Goal: Task Accomplishment & Management: Use online tool/utility

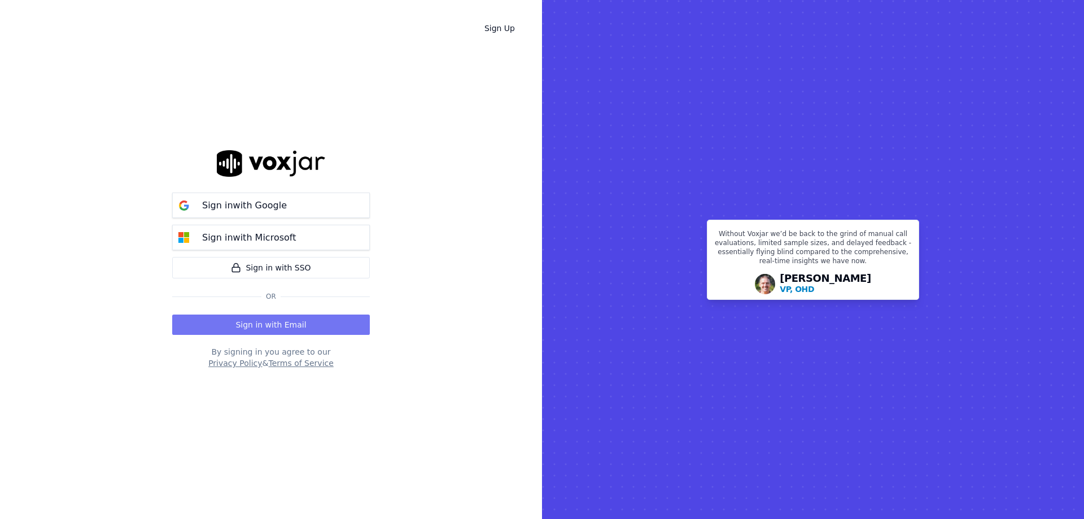
click at [333, 326] on button "Sign in with Email" at bounding box center [271, 325] width 198 height 20
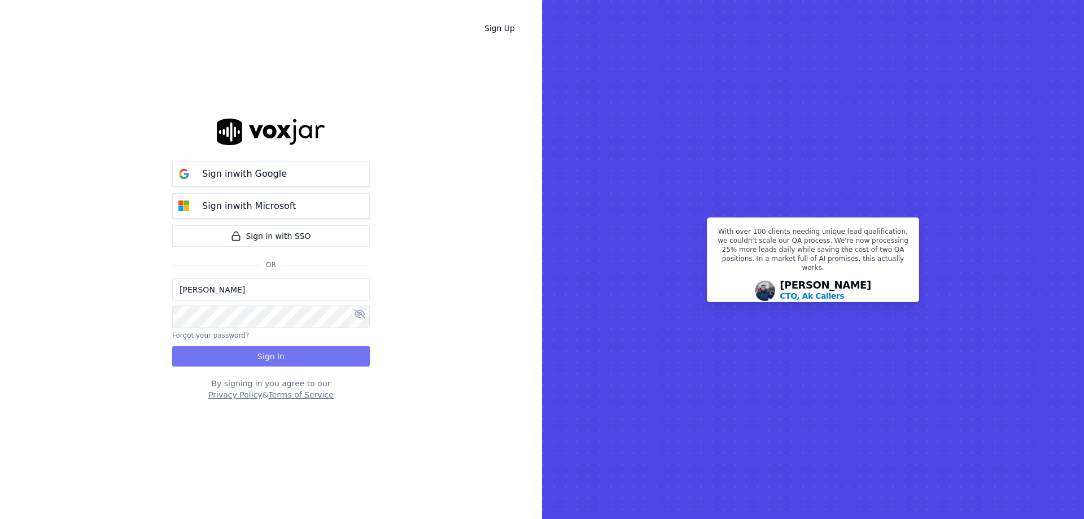
drag, startPoint x: 297, startPoint y: 374, endPoint x: 293, endPoint y: 360, distance: 14.7
click at [297, 374] on div "Sign in with Google Sign in with Microsoft Sign in with SSO Or Jasmine Kane For…" at bounding box center [271, 259] width 198 height 483
click at [293, 357] on button "Sign In" at bounding box center [271, 356] width 198 height 20
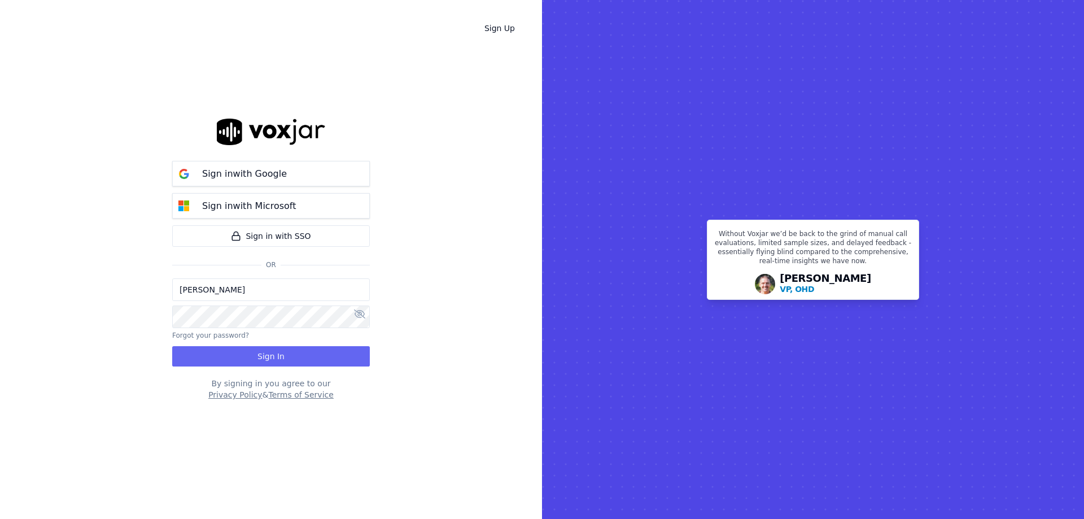
click at [323, 297] on input "[PERSON_NAME]" at bounding box center [271, 289] width 198 height 23
type input "Jasminekane@spsdoorguard.com"
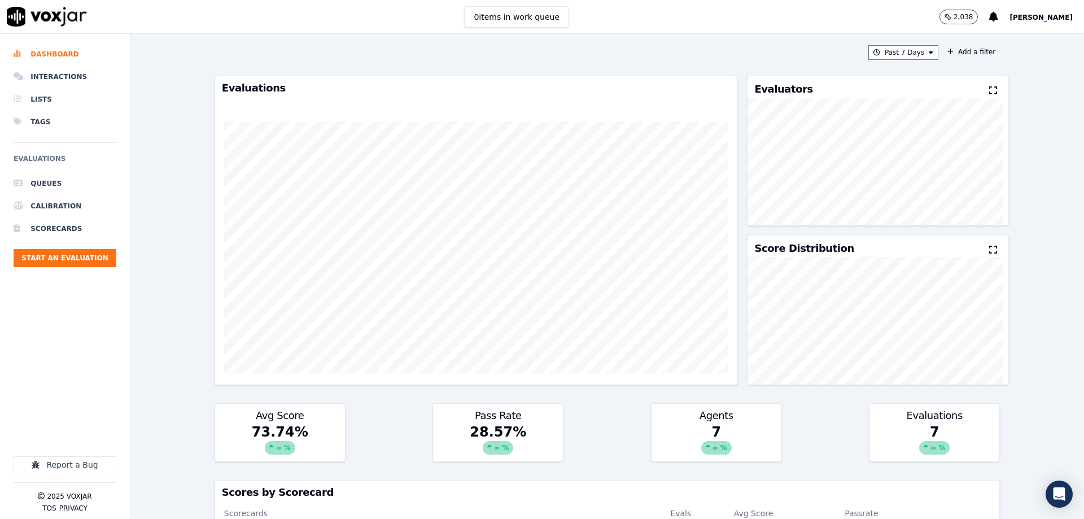
click at [758, 16] on div "0 items in work queue 2,038 Jasmine Kane" at bounding box center [542, 17] width 1084 height 34
click at [58, 72] on li "Interactions" at bounding box center [65, 77] width 103 height 23
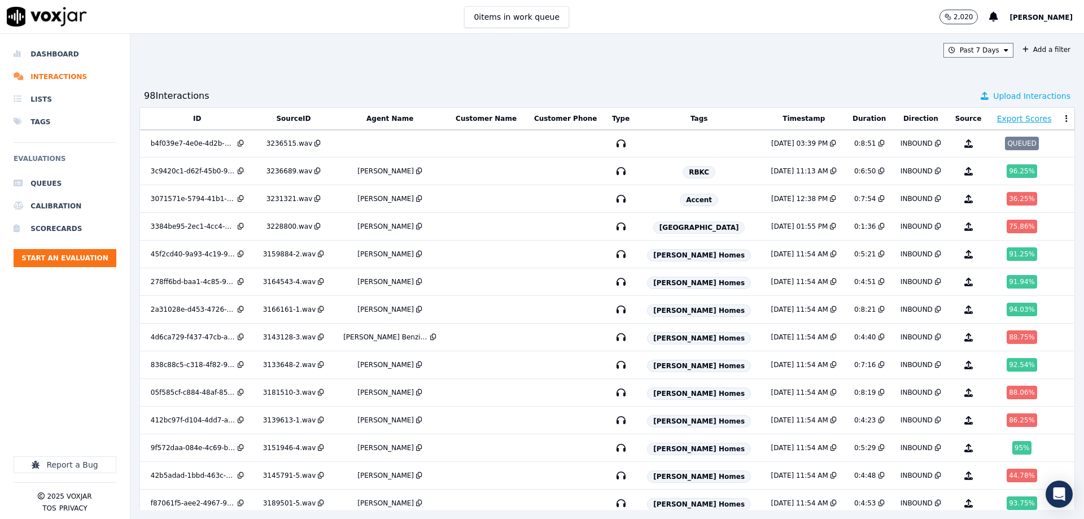
click at [1008, 95] on span "Upload Interactions" at bounding box center [1031, 95] width 77 height 11
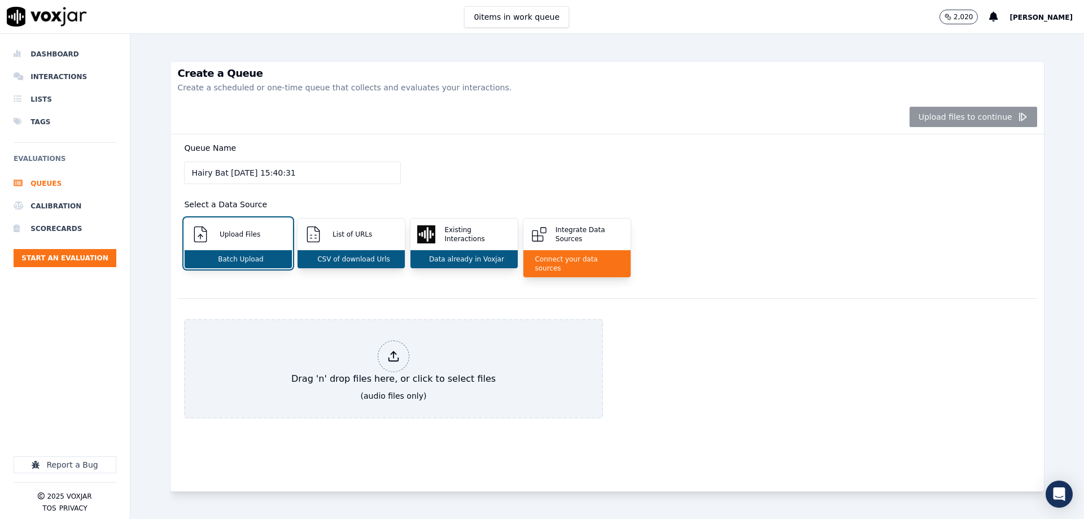
click at [605, 149] on div "Queue Name Hairy Bat 18/08/2025, 15:40:31 Select a Data Source Upload Files Bat…" at bounding box center [607, 216] width 860 height 164
click at [249, 243] on div "Upload Files" at bounding box center [238, 235] width 107 height 32
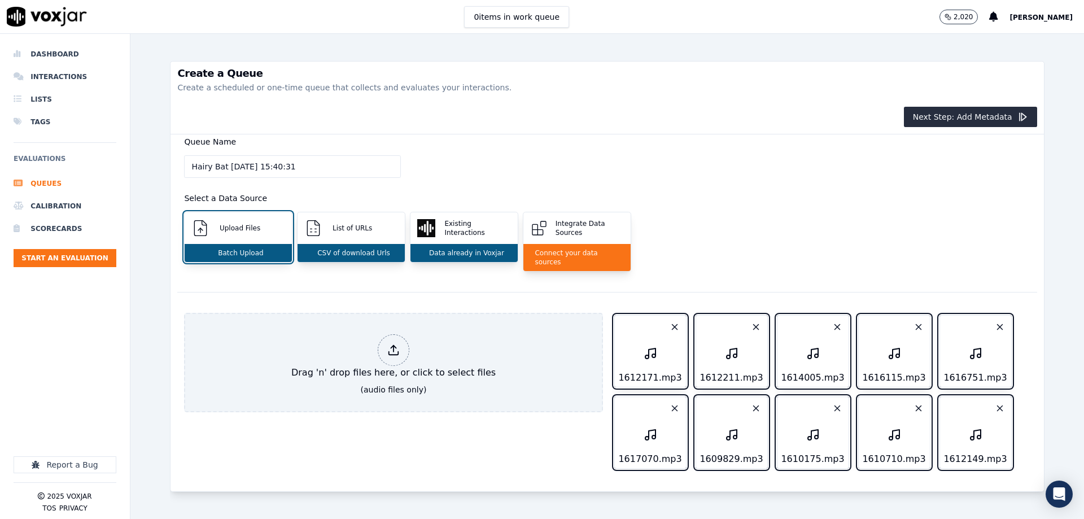
scroll to position [31, 0]
click at [940, 121] on button "Next Step: Add Metadata" at bounding box center [970, 117] width 133 height 20
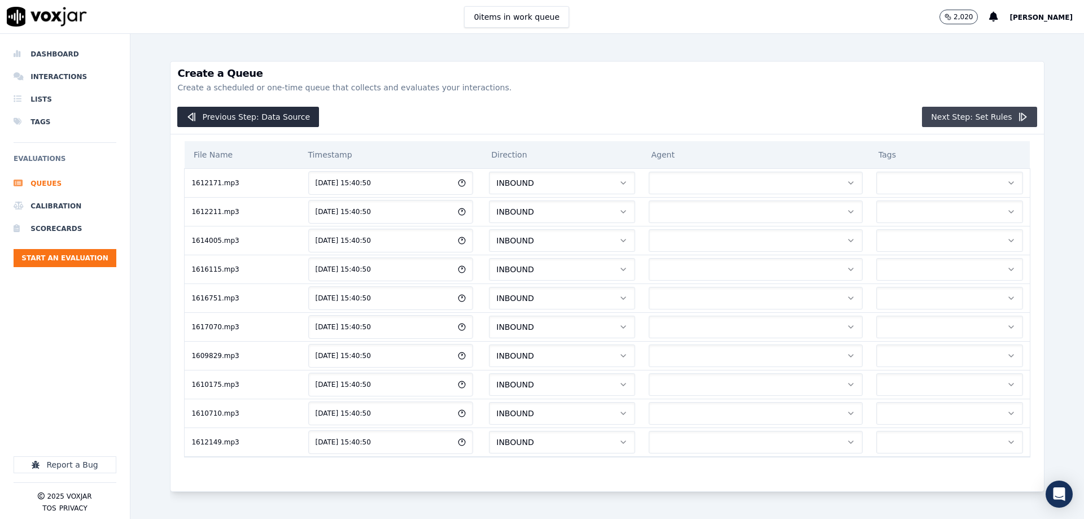
click at [965, 117] on button "Next Step: Set Rules" at bounding box center [979, 117] width 115 height 20
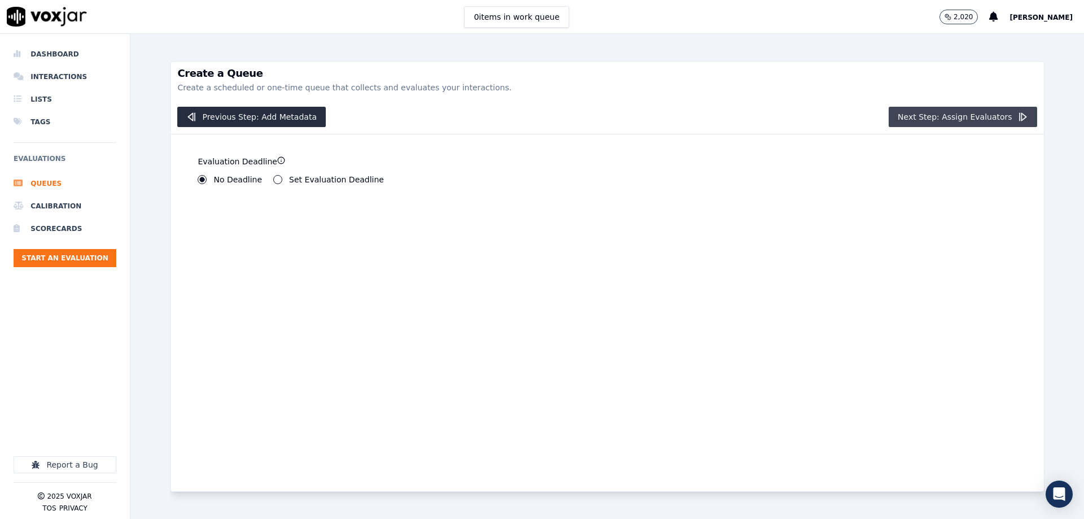
click at [965, 117] on button "Next Step: Assign Evaluators" at bounding box center [963, 117] width 149 height 20
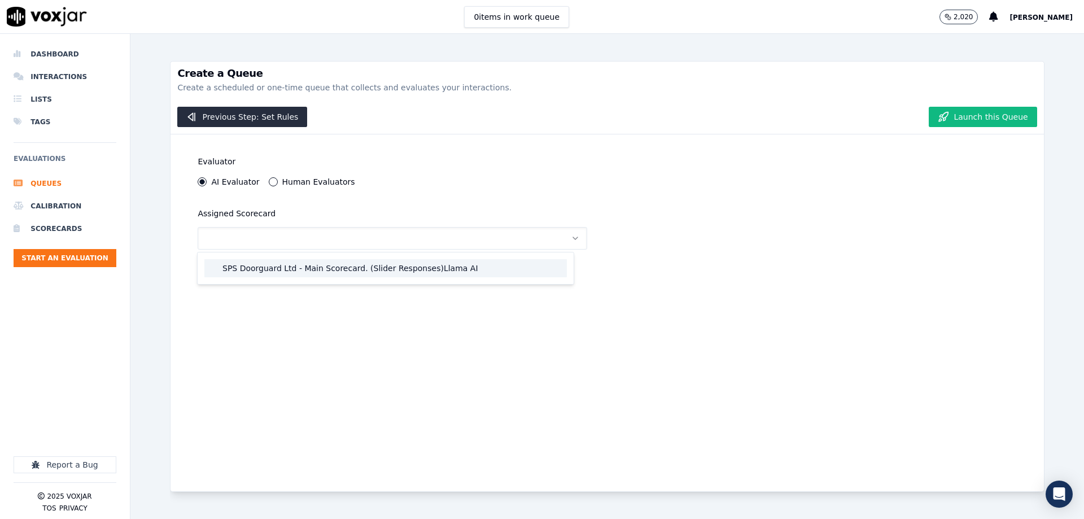
click at [312, 263] on div "SPS Doorguard Ltd - Main Scorecard. (Slider Responses)Llama AI" at bounding box center [385, 268] width 363 height 18
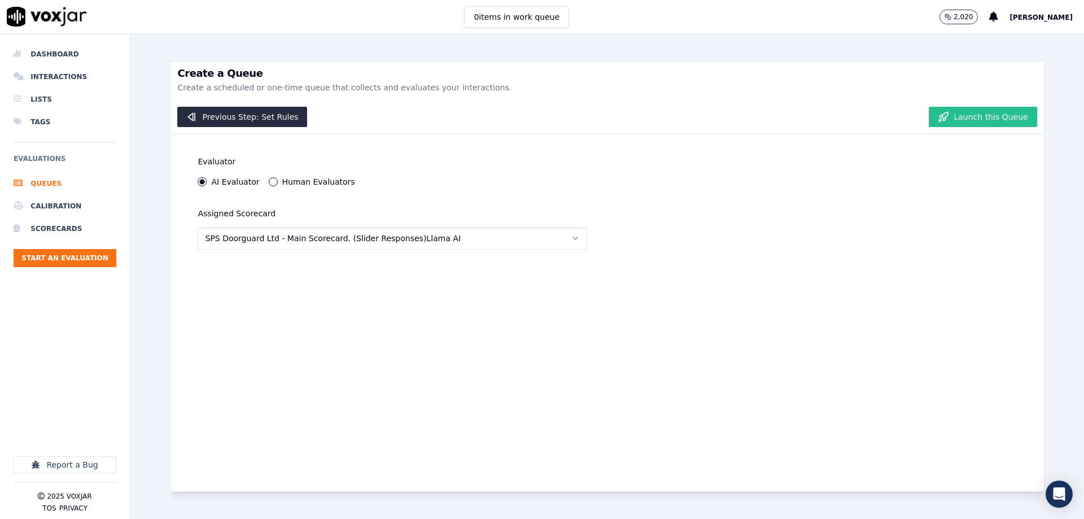
click at [962, 115] on button "Launch this Queue" at bounding box center [983, 117] width 108 height 20
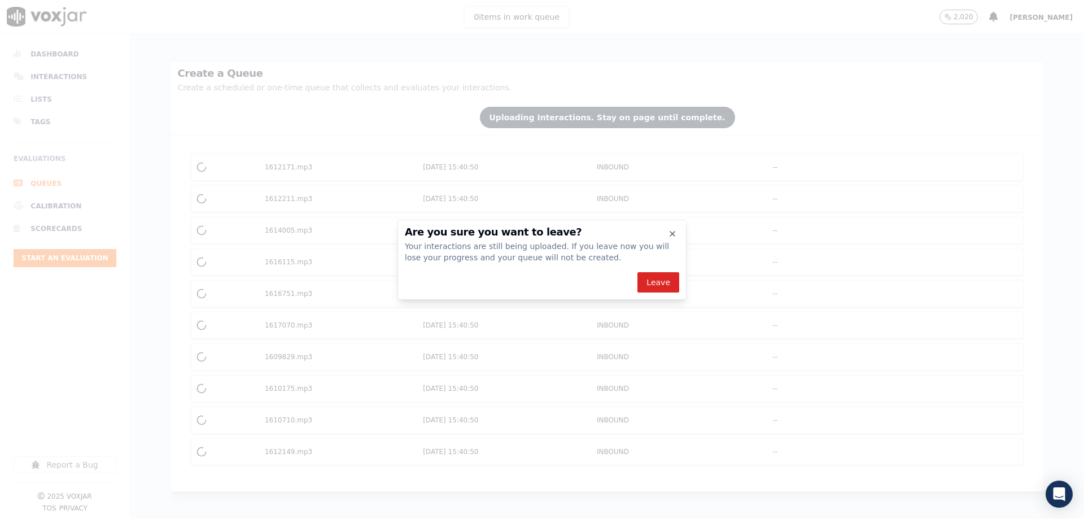
click at [678, 230] on h2 "Are you sure you want to leave?" at bounding box center [542, 232] width 274 height 10
click at [669, 232] on icon "button" at bounding box center [672, 233] width 9 height 9
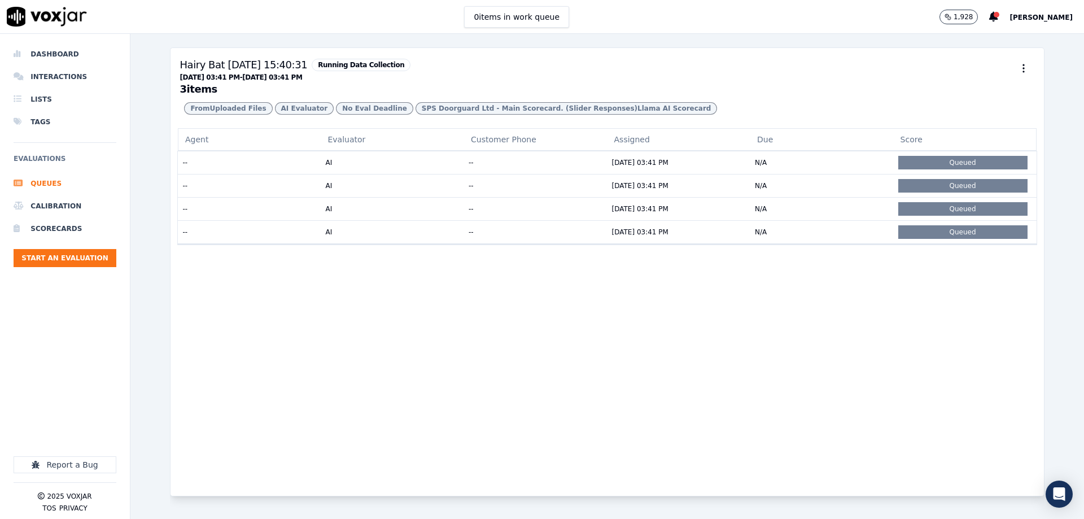
click at [1039, 302] on div "Hairy Bat 18/08/2025, 15:40:31 Running Data Collection 08/17/2025 03:41 PM - 08…" at bounding box center [607, 276] width 954 height 485
click at [67, 75] on li "Interactions" at bounding box center [65, 77] width 103 height 23
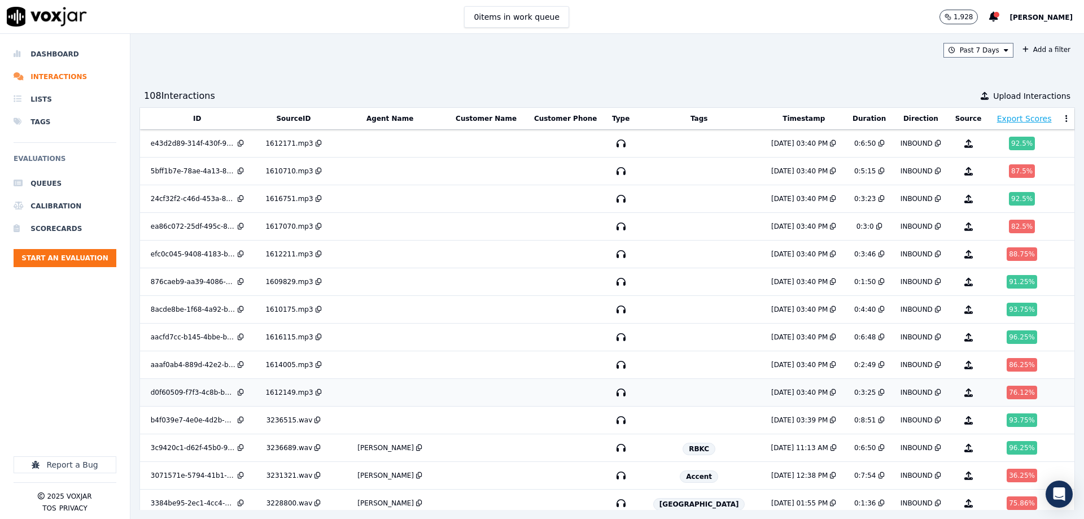
click at [313, 391] on div "1612149.mp3" at bounding box center [288, 392] width 47 height 9
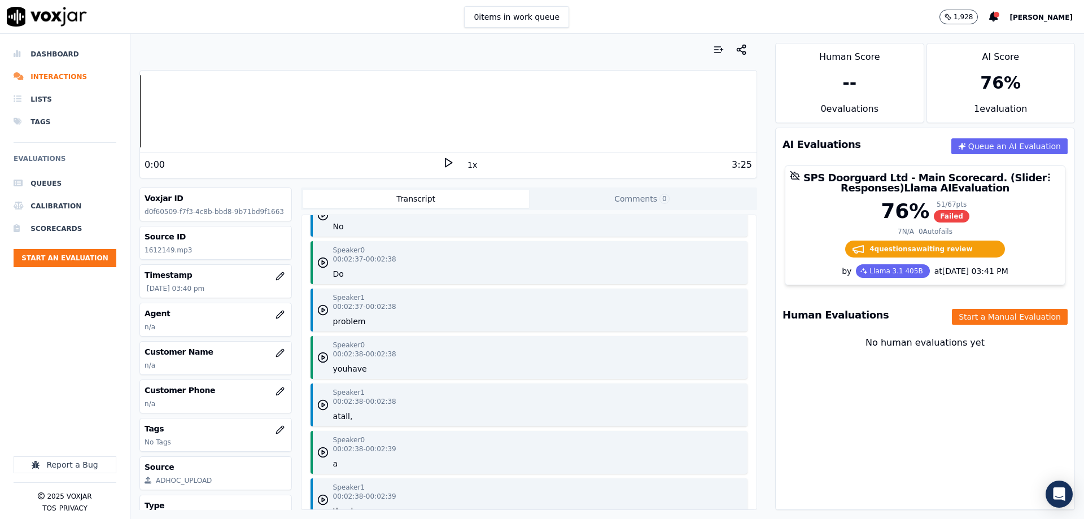
scroll to position [1369, 0]
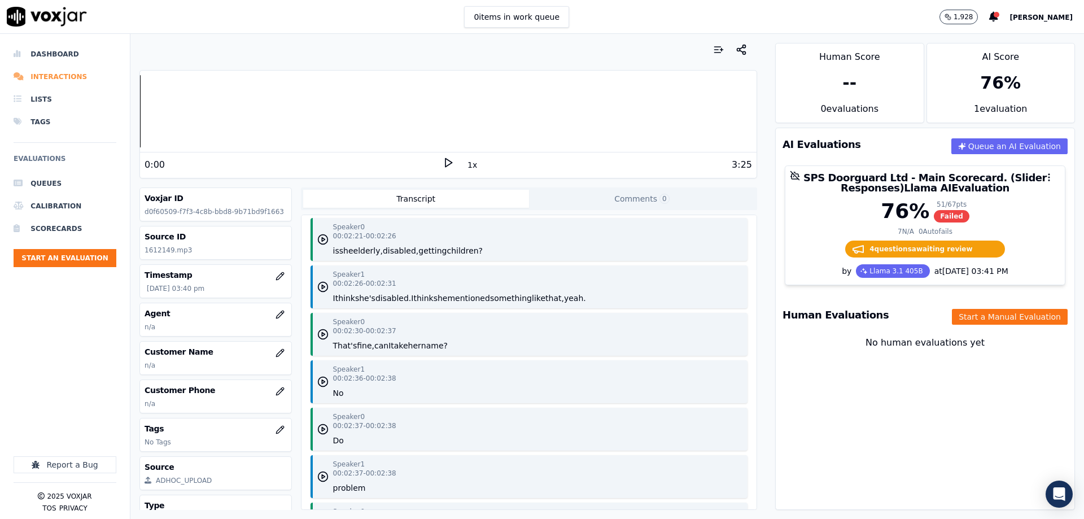
click at [77, 81] on li "Interactions" at bounding box center [65, 77] width 103 height 23
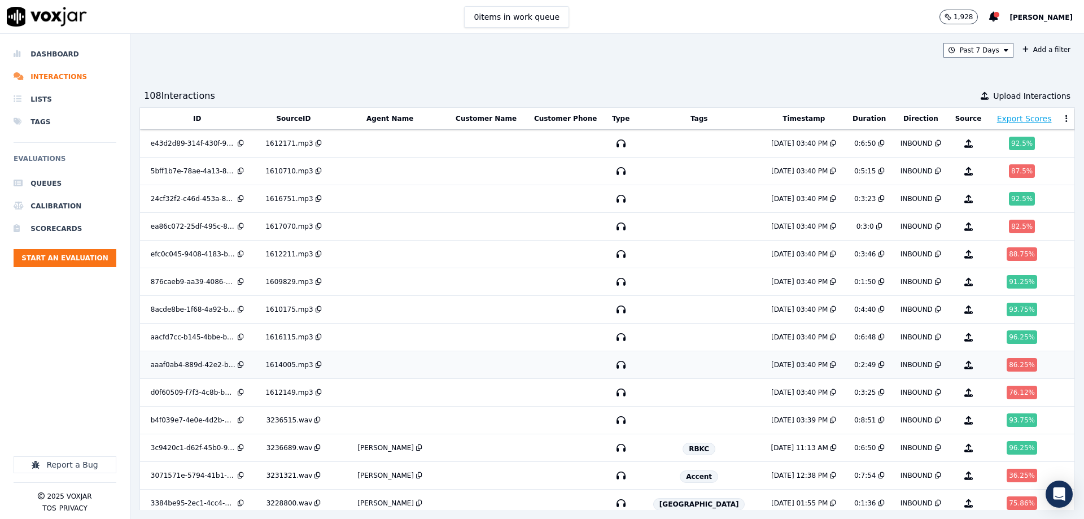
click at [311, 363] on div "1614005.mp3" at bounding box center [288, 364] width 47 height 9
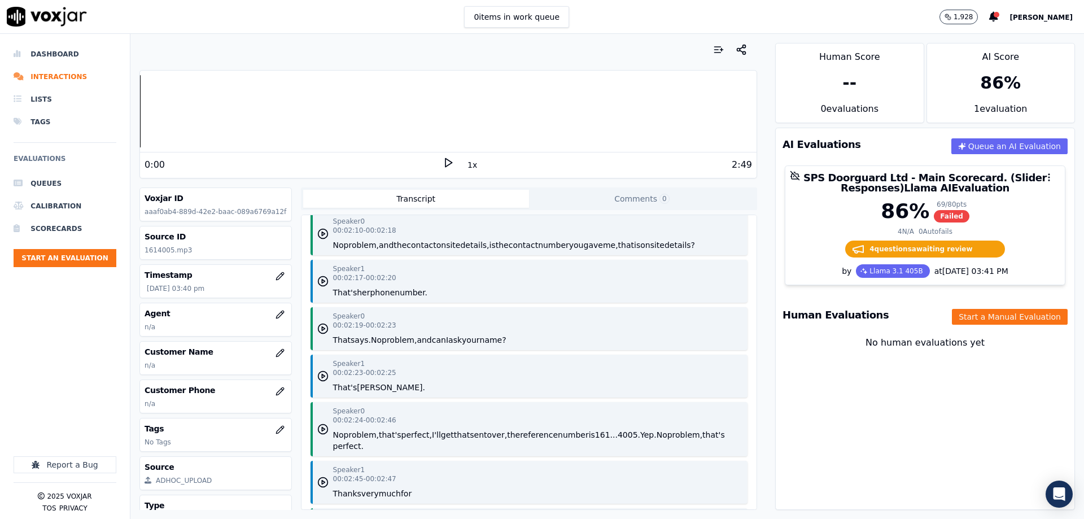
scroll to position [1638, 0]
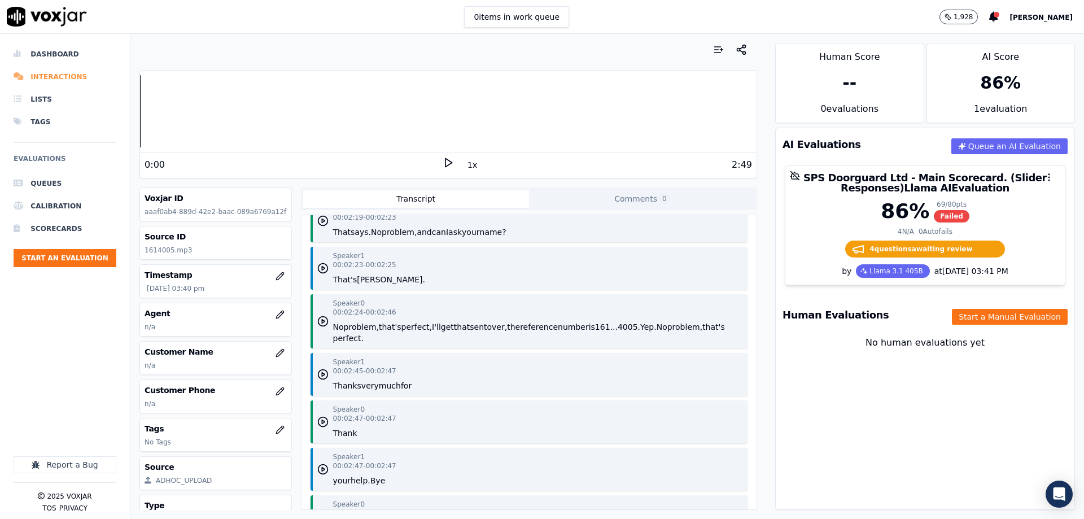
click at [56, 70] on li "Interactions" at bounding box center [65, 77] width 103 height 23
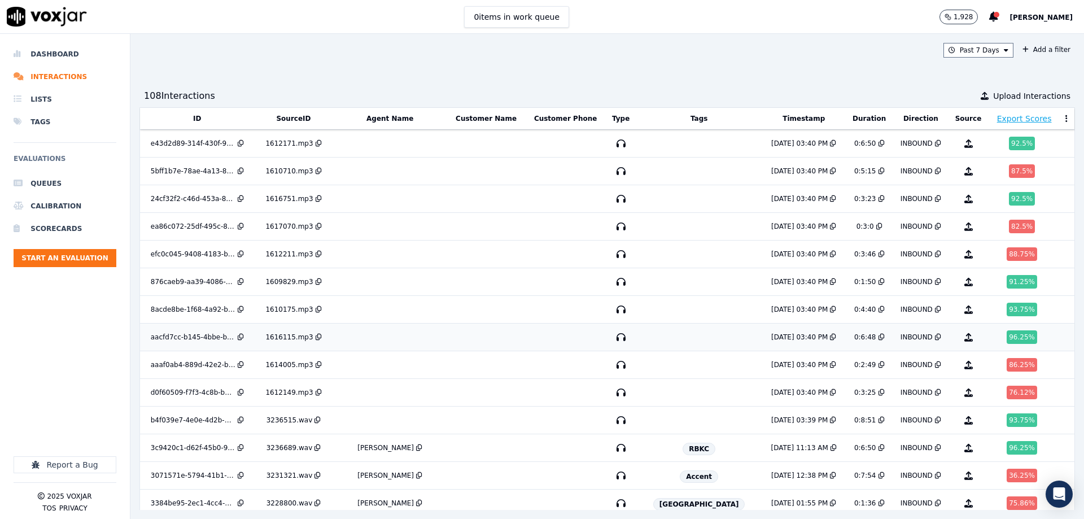
click at [299, 338] on div "1616115.mp3" at bounding box center [288, 337] width 47 height 9
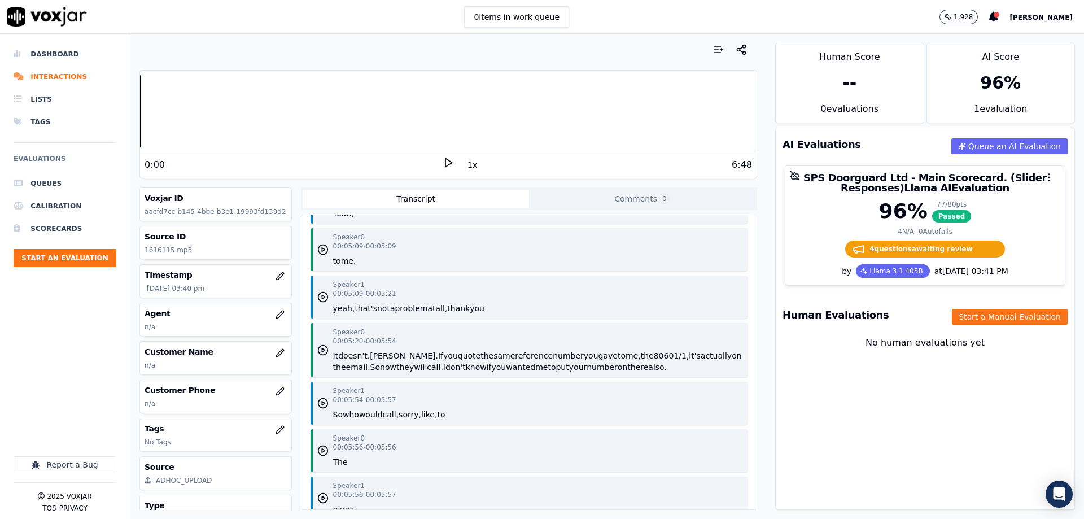
scroll to position [1751, 0]
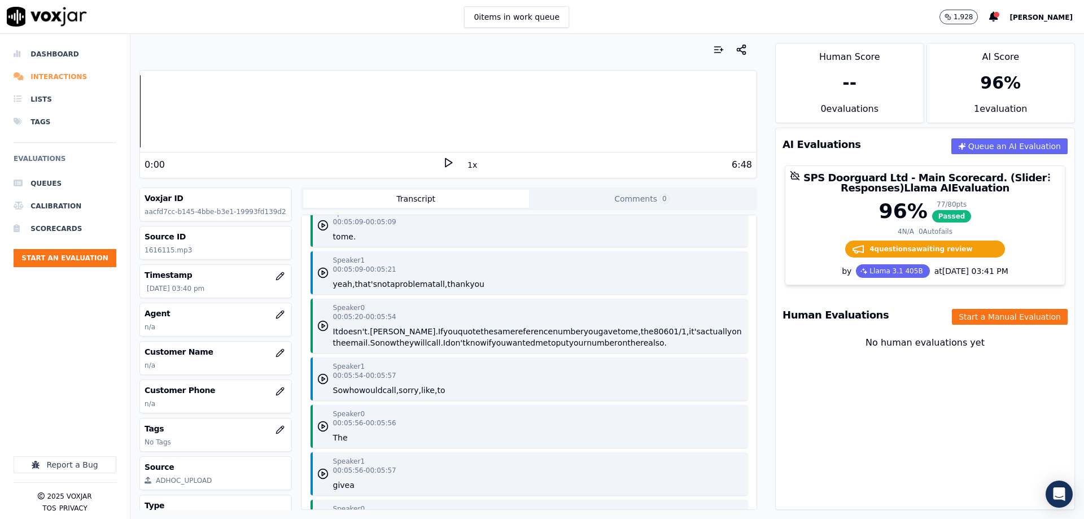
click at [66, 78] on li "Interactions" at bounding box center [65, 77] width 103 height 23
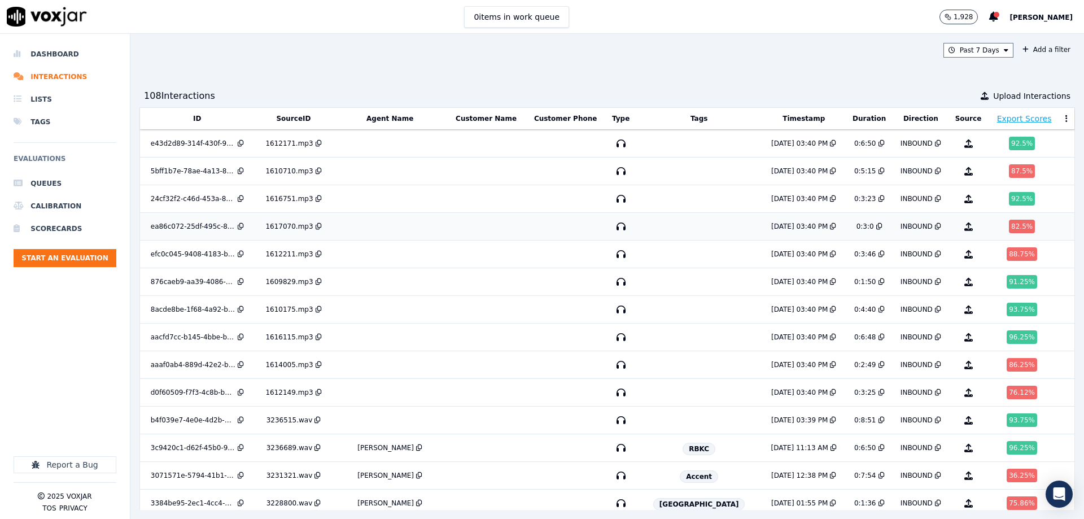
click at [307, 229] on div "1617070.mp3" at bounding box center [288, 226] width 47 height 9
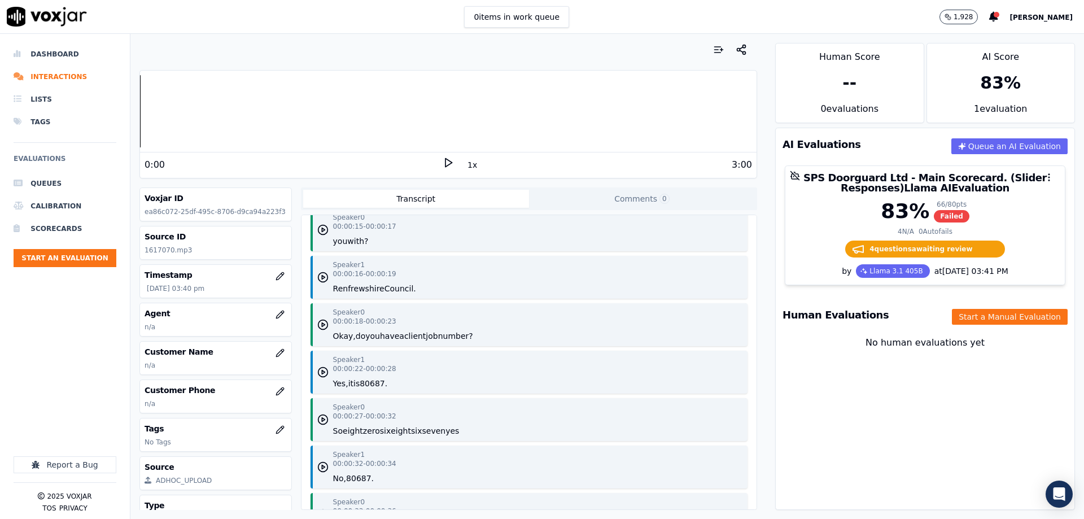
scroll to position [508, 0]
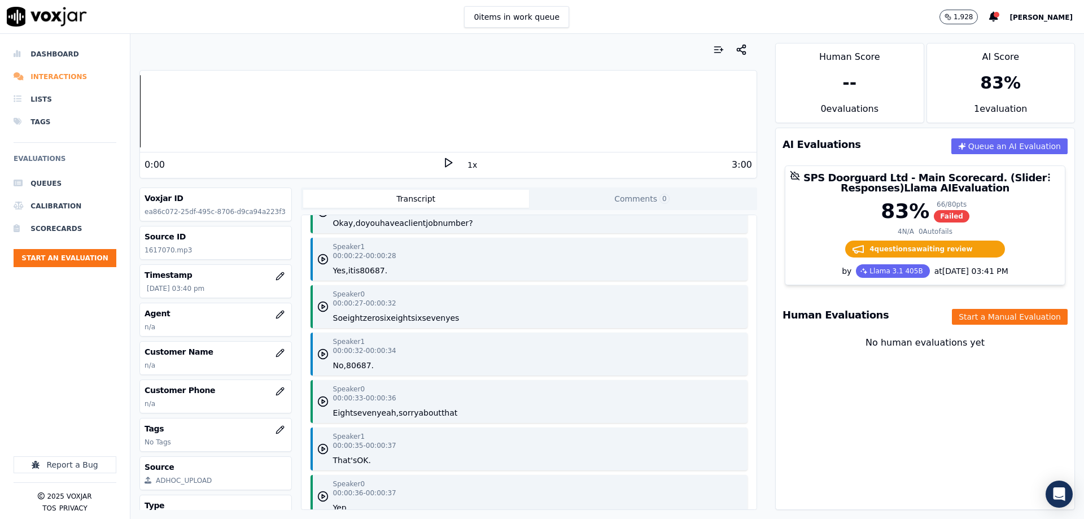
click at [49, 81] on li "Interactions" at bounding box center [65, 77] width 103 height 23
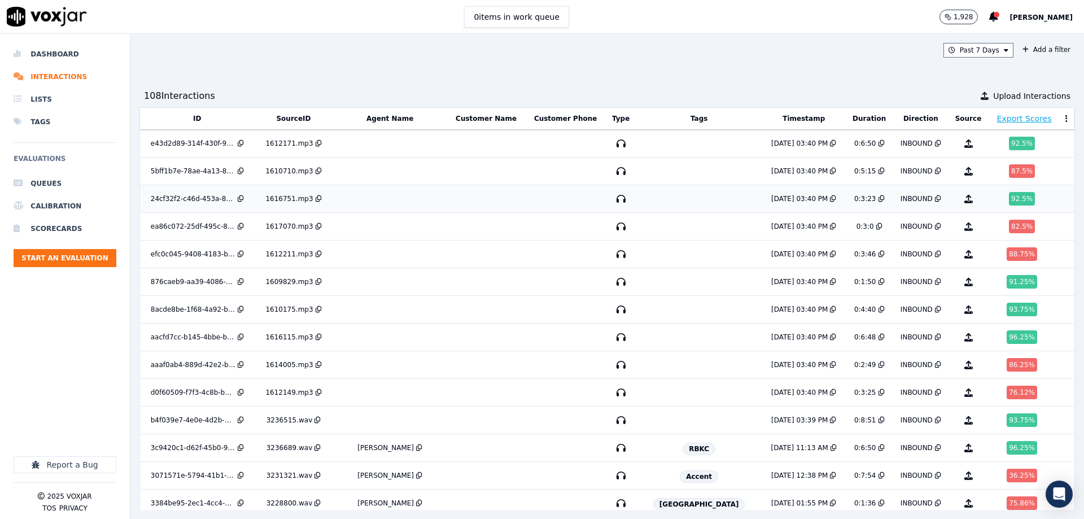
click at [313, 201] on div "1616751.mp3" at bounding box center [288, 198] width 47 height 9
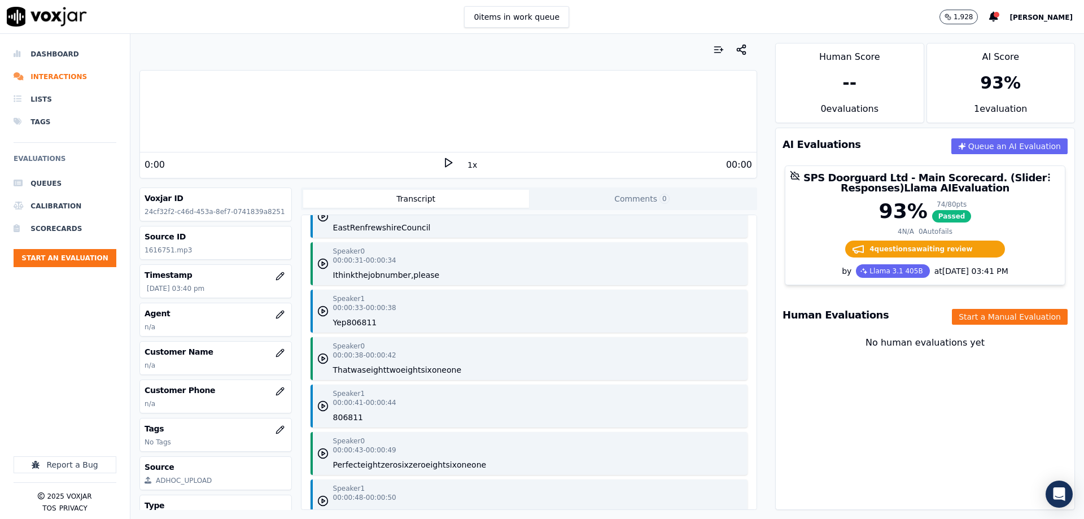
scroll to position [226, 0]
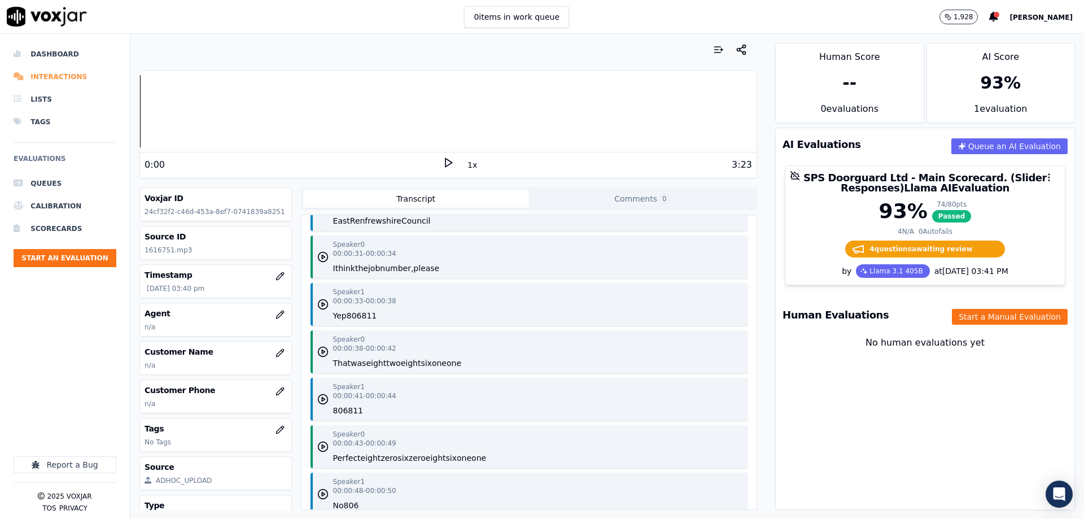
drag, startPoint x: 70, startPoint y: 73, endPoint x: 15, endPoint y: 85, distance: 56.6
click at [70, 73] on li "Interactions" at bounding box center [65, 77] width 103 height 23
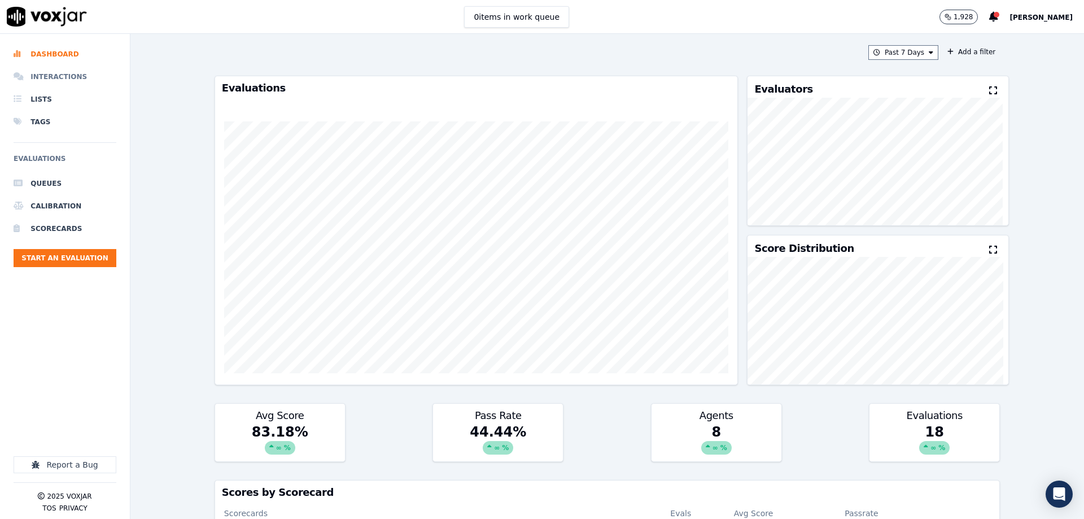
click at [69, 76] on li "Interactions" at bounding box center [65, 77] width 103 height 23
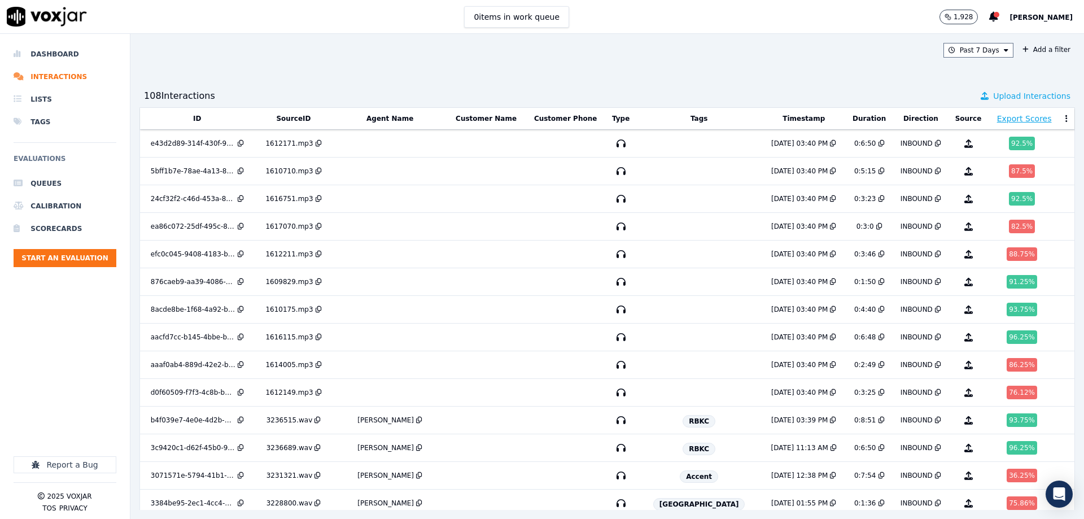
click at [997, 92] on span "Upload Interactions" at bounding box center [1031, 95] width 77 height 11
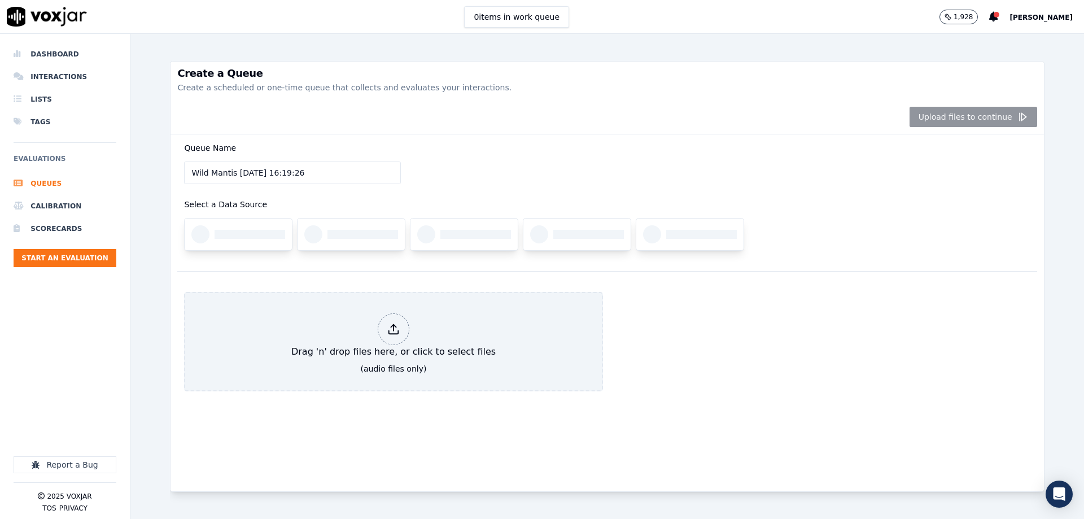
click at [939, 116] on div "Upload files to continue" at bounding box center [607, 117] width 873 height 34
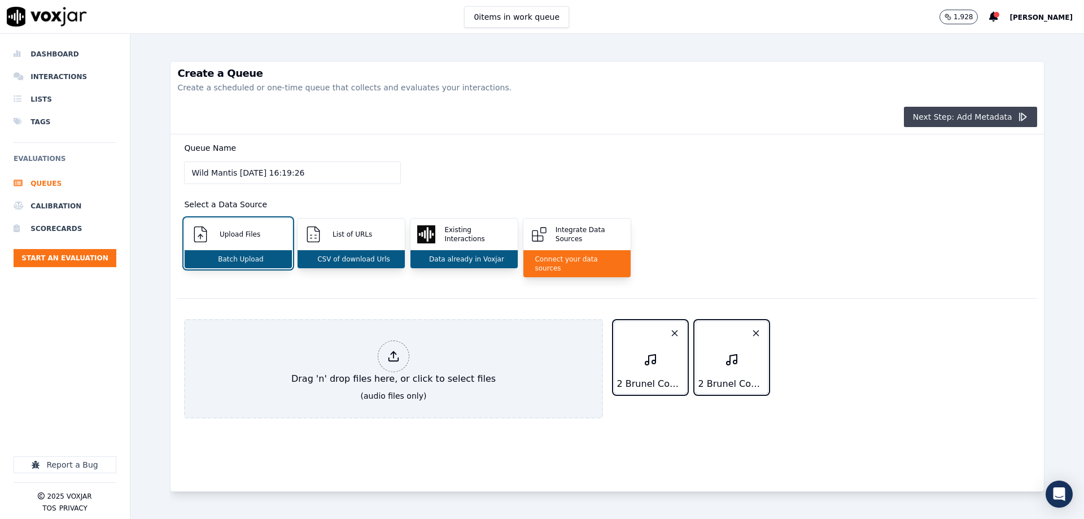
click at [944, 108] on button "Next Step: Add Metadata" at bounding box center [970, 117] width 133 height 20
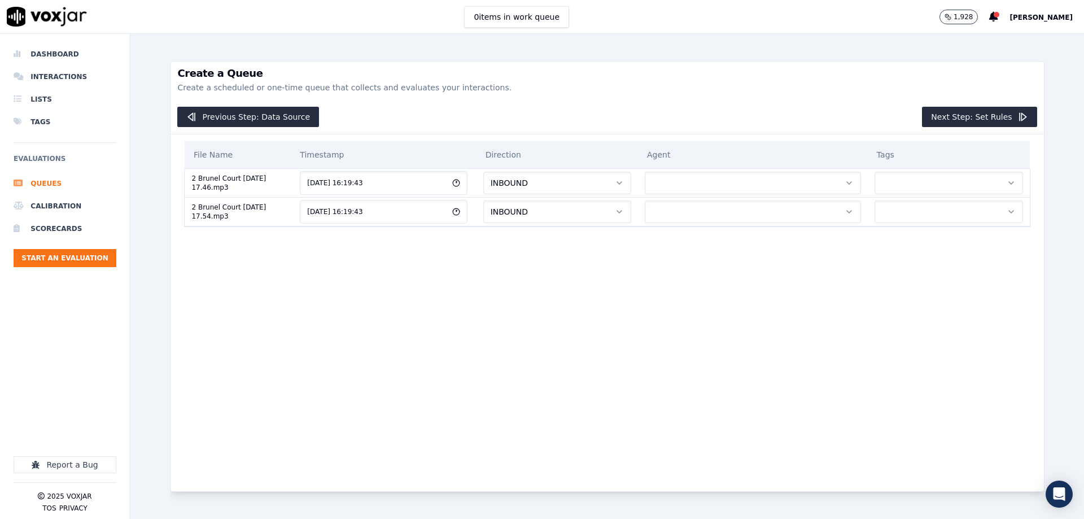
click at [962, 103] on div "Previous Step: Data Source Next Step: Set Rules" at bounding box center [607, 117] width 873 height 34
click at [965, 112] on button "Next Step: Set Rules" at bounding box center [979, 117] width 115 height 20
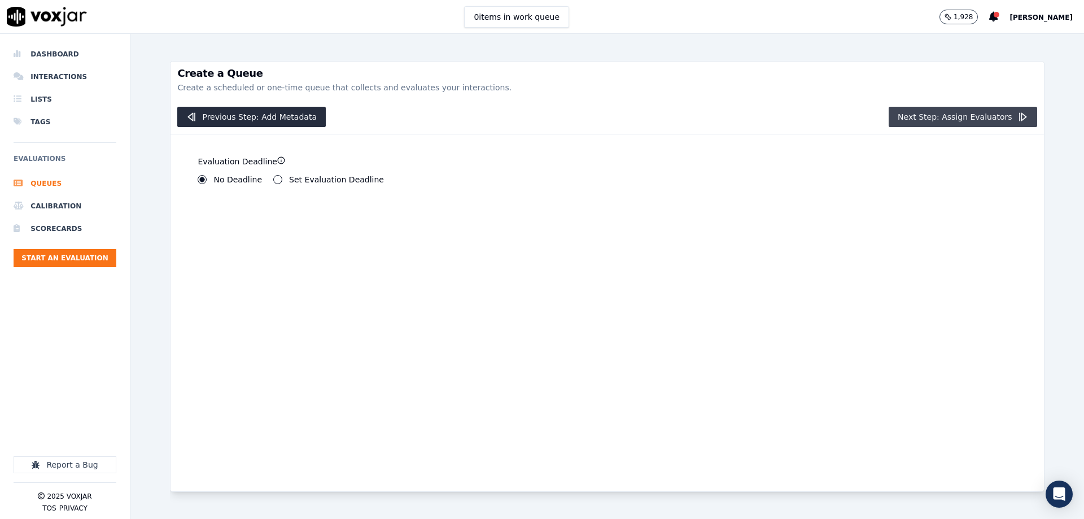
click at [965, 113] on button "Next Step: Assign Evaluators" at bounding box center [963, 117] width 149 height 20
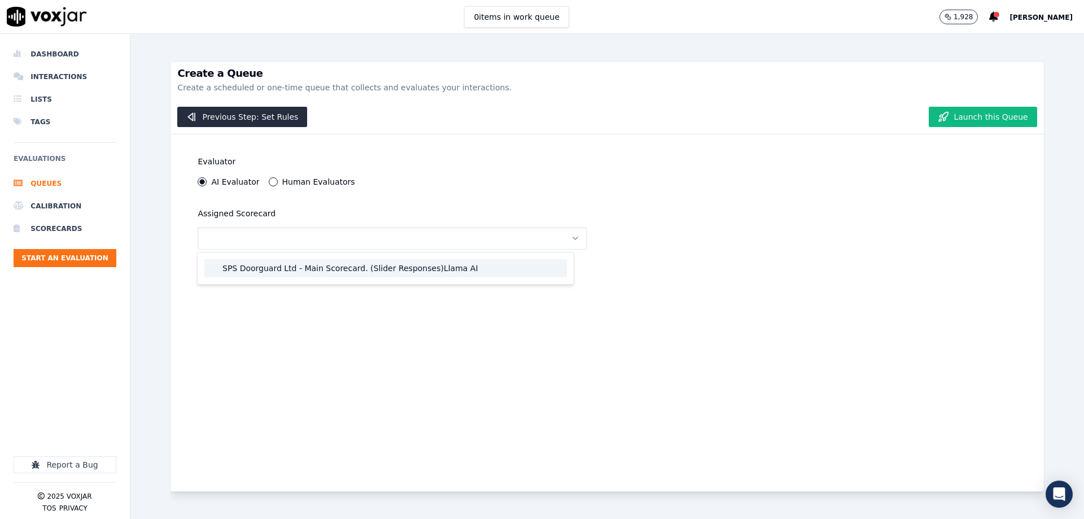
click at [403, 265] on div "SPS Doorguard Ltd - Main Scorecard. (Slider Responses)Llama AI" at bounding box center [385, 268] width 363 height 18
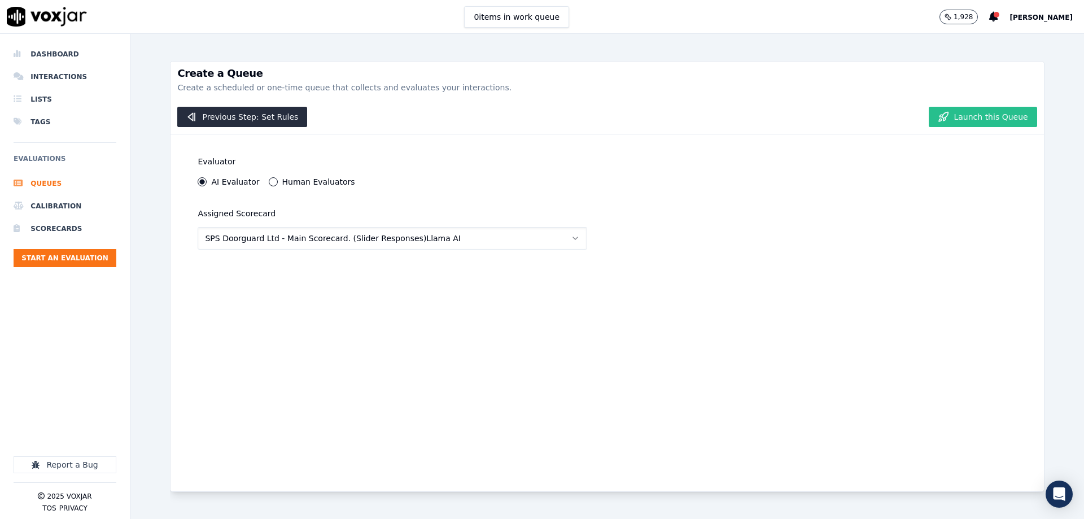
click at [982, 107] on button "Launch this Queue" at bounding box center [983, 117] width 108 height 20
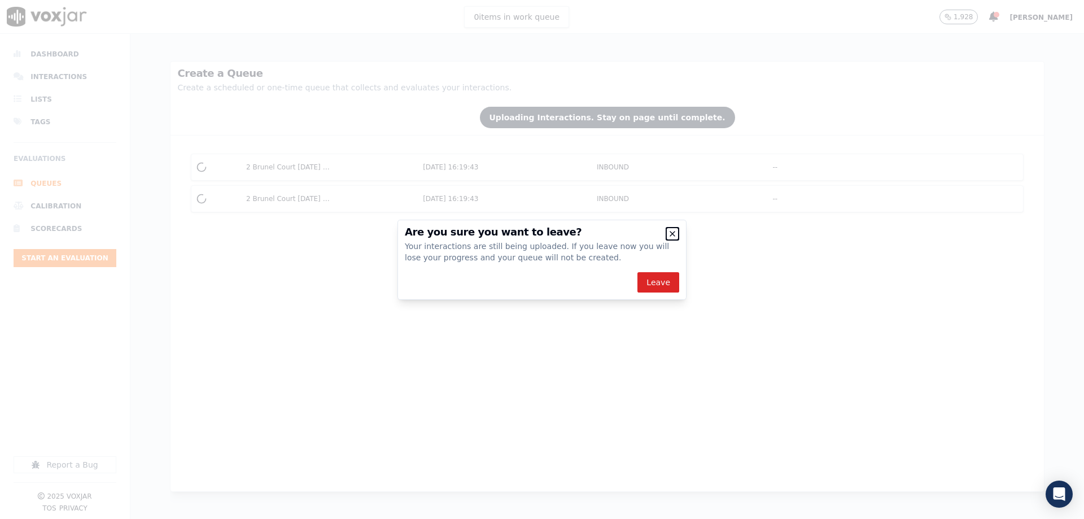
click at [670, 233] on icon "button" at bounding box center [672, 233] width 9 height 9
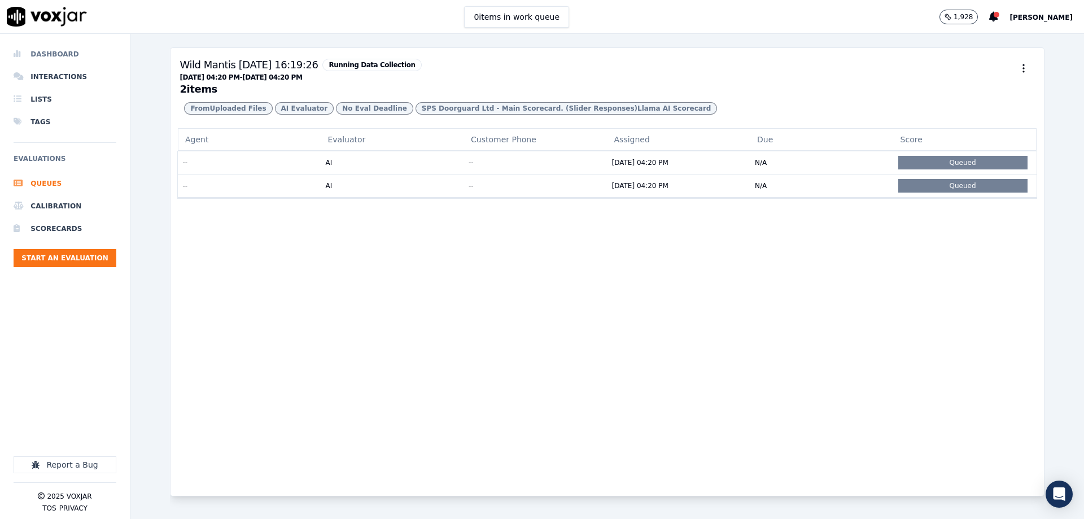
click at [63, 53] on li "Dashboard" at bounding box center [65, 54] width 103 height 23
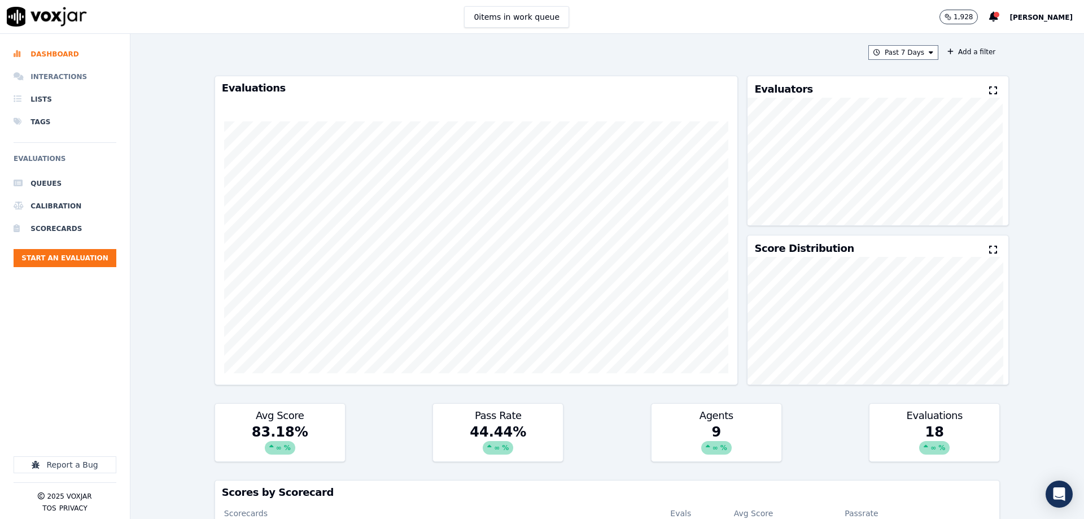
click at [79, 72] on li "Interactions" at bounding box center [65, 77] width 103 height 23
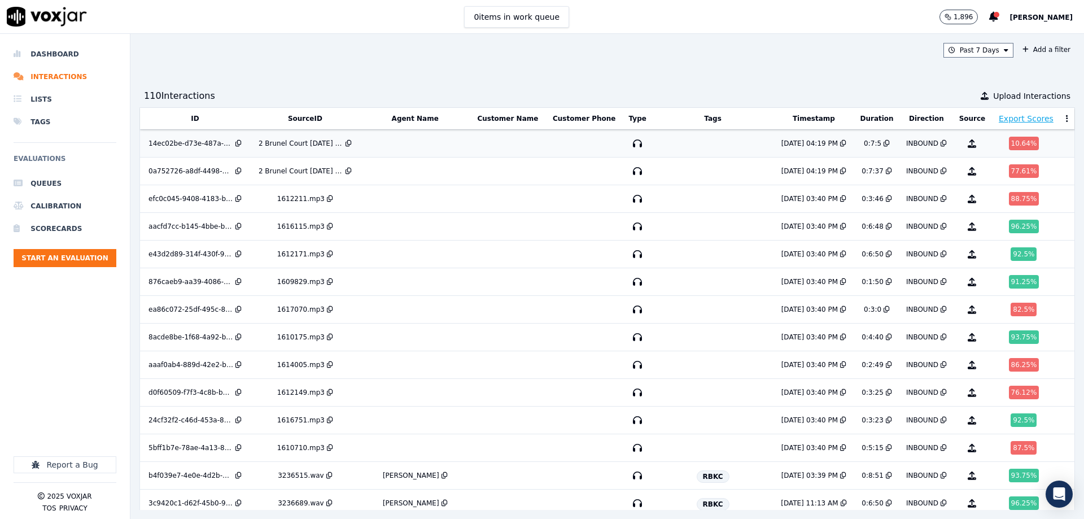
click at [301, 141] on div "2 Brunel Court [DATE] 17.54.mp3" at bounding box center [301, 143] width 85 height 9
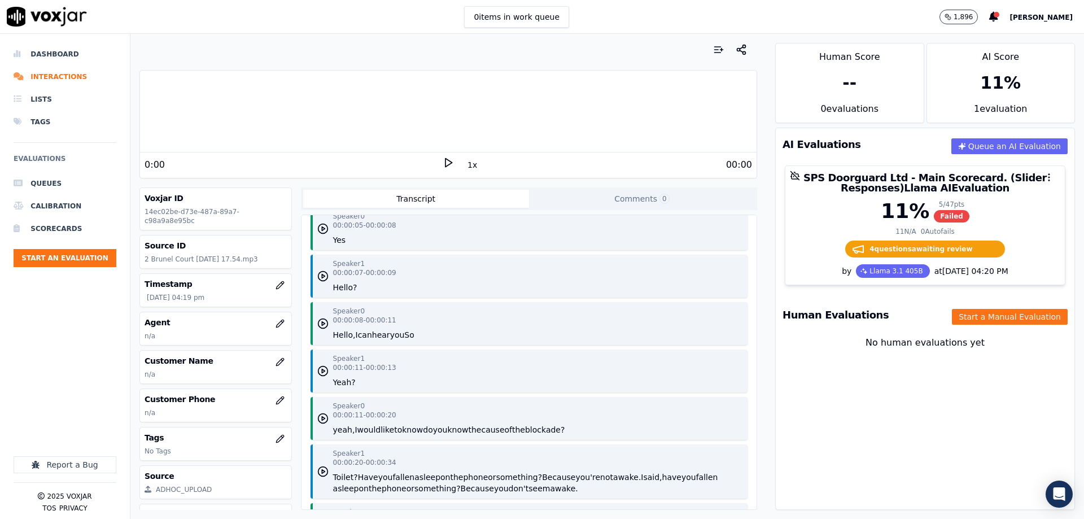
scroll to position [113, 0]
click at [982, 97] on div "11 %" at bounding box center [1000, 83] width 147 height 38
click at [981, 75] on div "11 %" at bounding box center [1001, 83] width 41 height 20
click at [984, 96] on div "11 %" at bounding box center [1000, 83] width 147 height 38
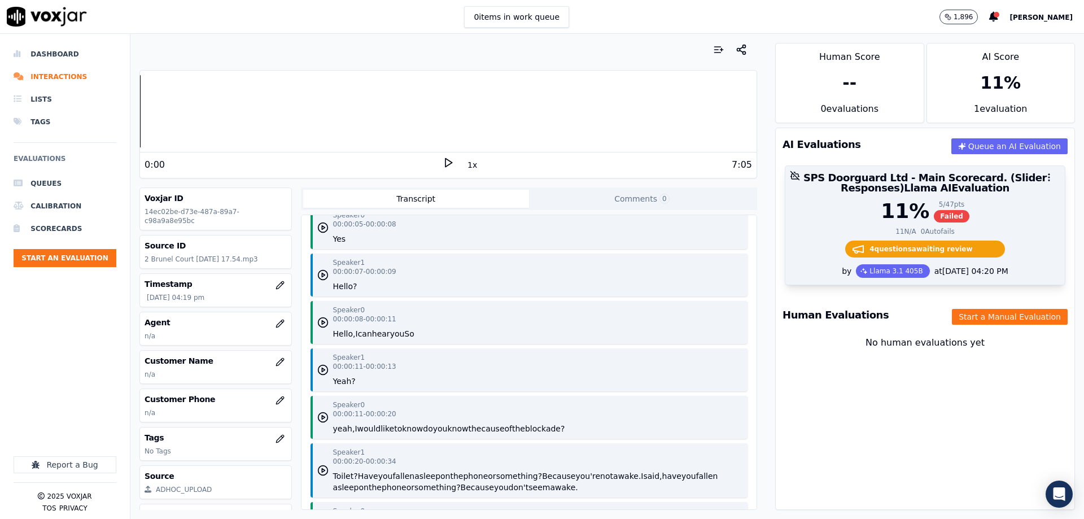
click at [934, 219] on span "Failed" at bounding box center [952, 216] width 36 height 12
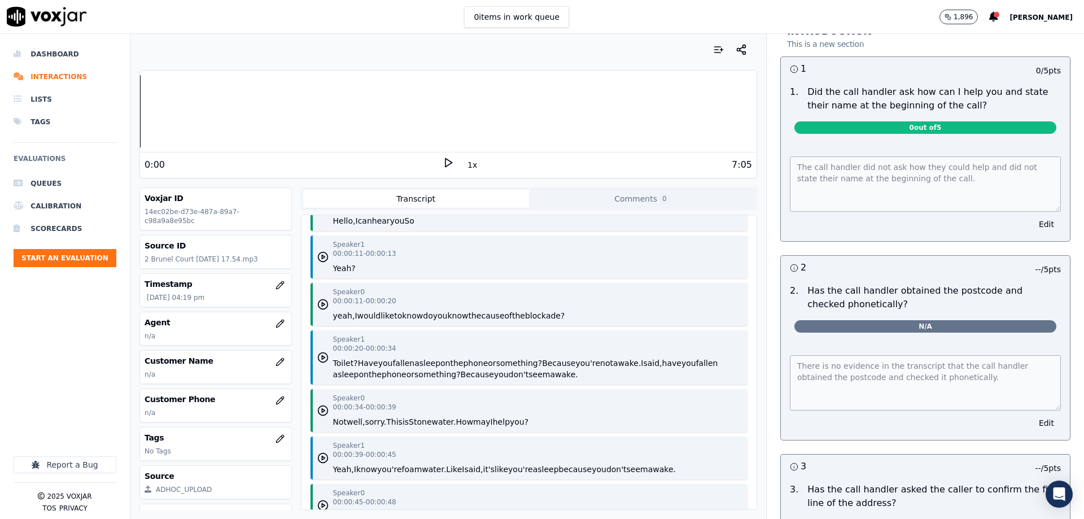
scroll to position [169, 0]
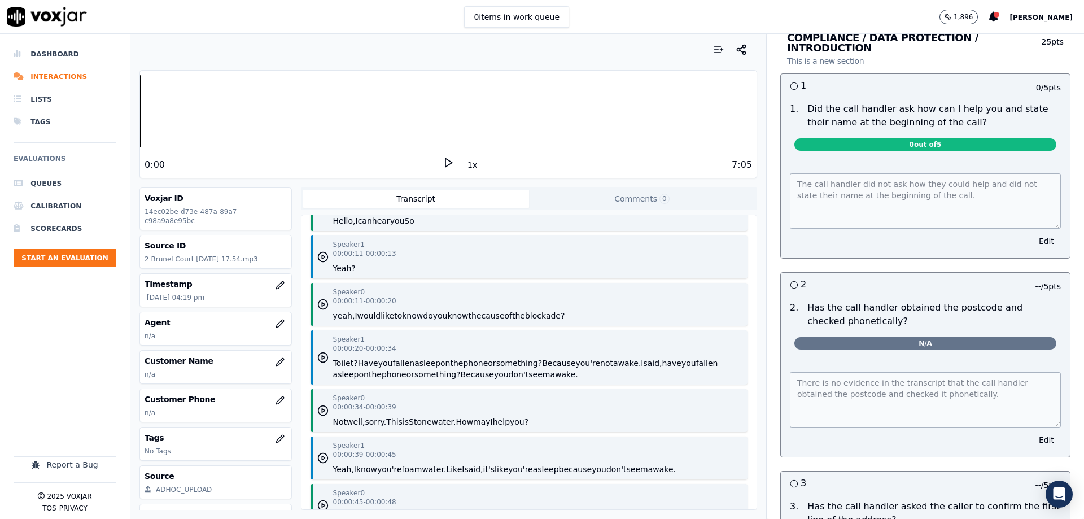
click at [882, 138] on span "0 out of 5" at bounding box center [926, 144] width 262 height 12
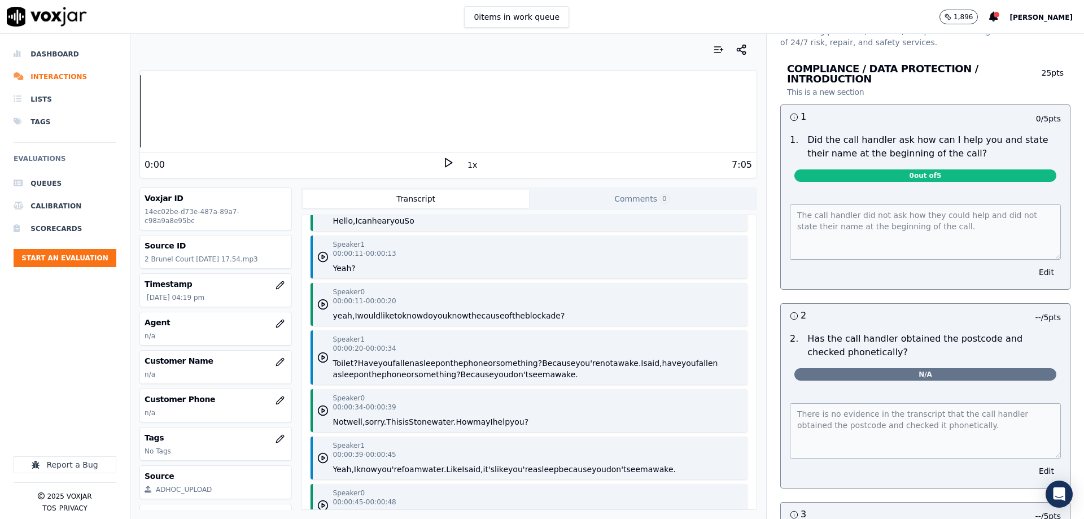
scroll to position [113, 0]
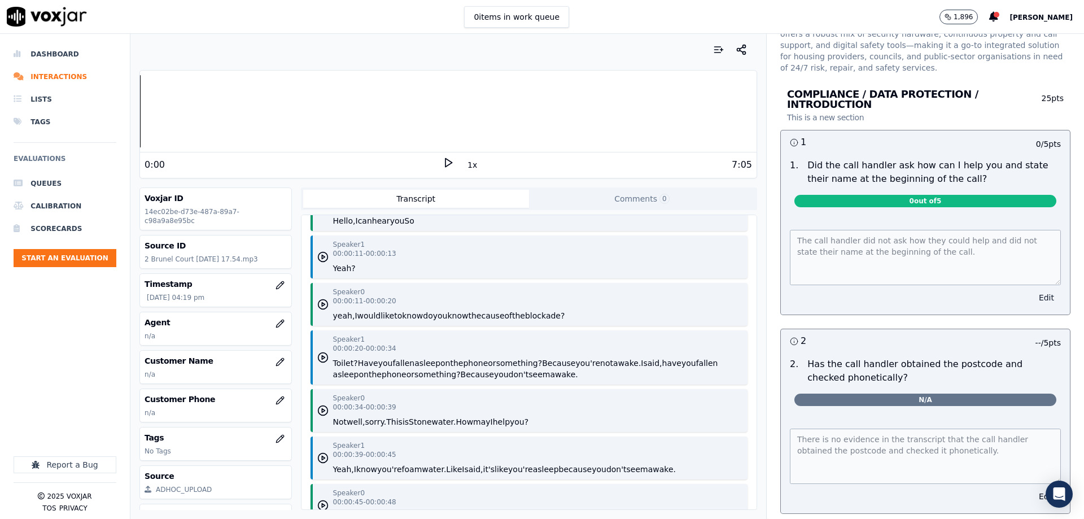
drag, startPoint x: 1024, startPoint y: 286, endPoint x: 987, endPoint y: 273, distance: 39.5
click at [1032, 290] on button "Edit" at bounding box center [1046, 298] width 29 height 16
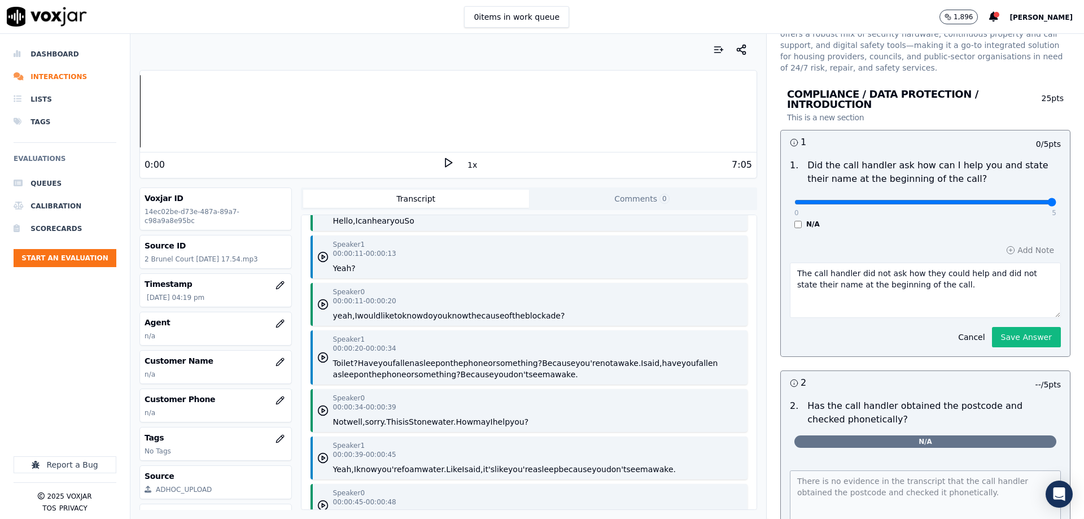
drag, startPoint x: 790, startPoint y: 188, endPoint x: 1084, endPoint y: 193, distance: 294.3
type input "5"
click at [1057, 200] on input "range" at bounding box center [926, 202] width 262 height 5
click at [896, 278] on textarea "The call handler did not ask how they could help and did not state their name a…" at bounding box center [925, 290] width 271 height 55
click at [865, 263] on textarea "The call handler did not ask how they could help and did not state their name a…" at bounding box center [925, 290] width 271 height 55
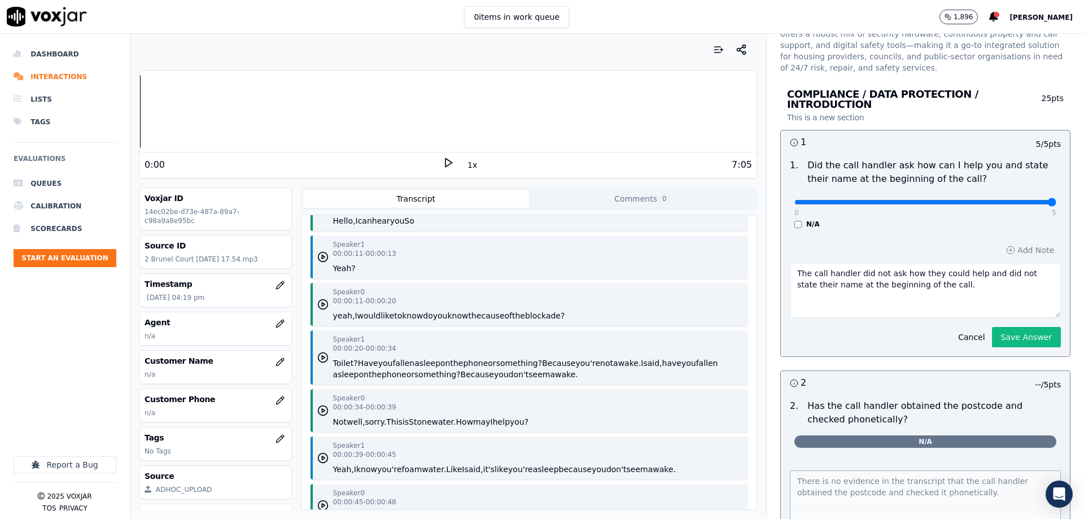
click at [865, 263] on textarea "The call handler did not ask how they could help and did not state their name a…" at bounding box center [925, 290] width 271 height 55
type textarea "The call handler did ask how they could help and did not state their name at th…"
click at [993, 327] on button "Save Answer" at bounding box center [1026, 337] width 69 height 20
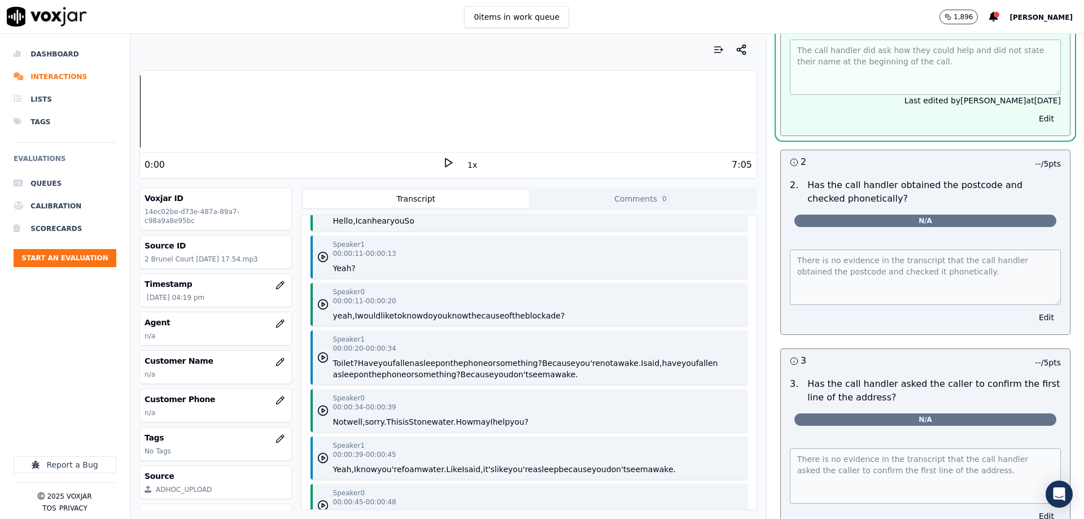
scroll to position [339, 0]
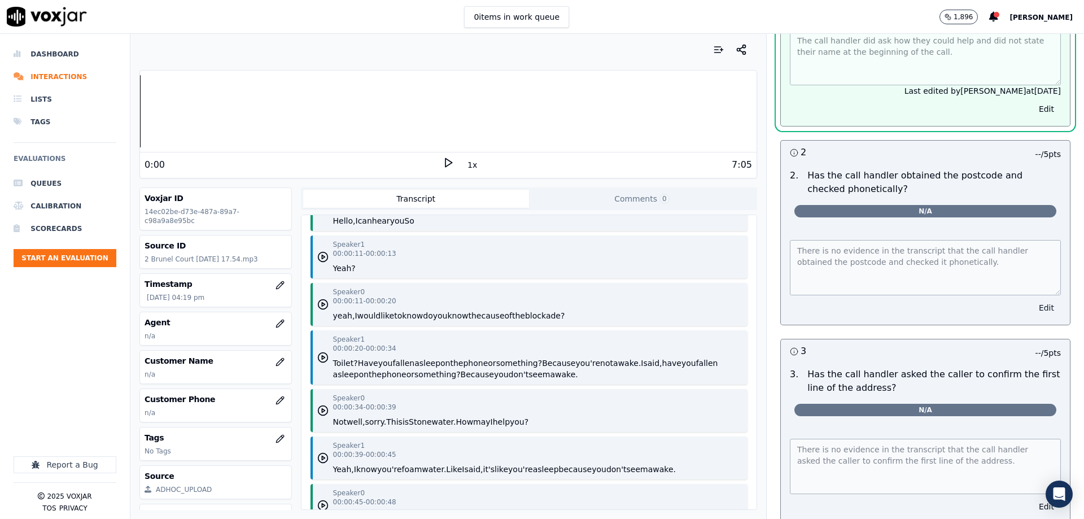
click at [1032, 301] on button "Edit" at bounding box center [1046, 308] width 29 height 16
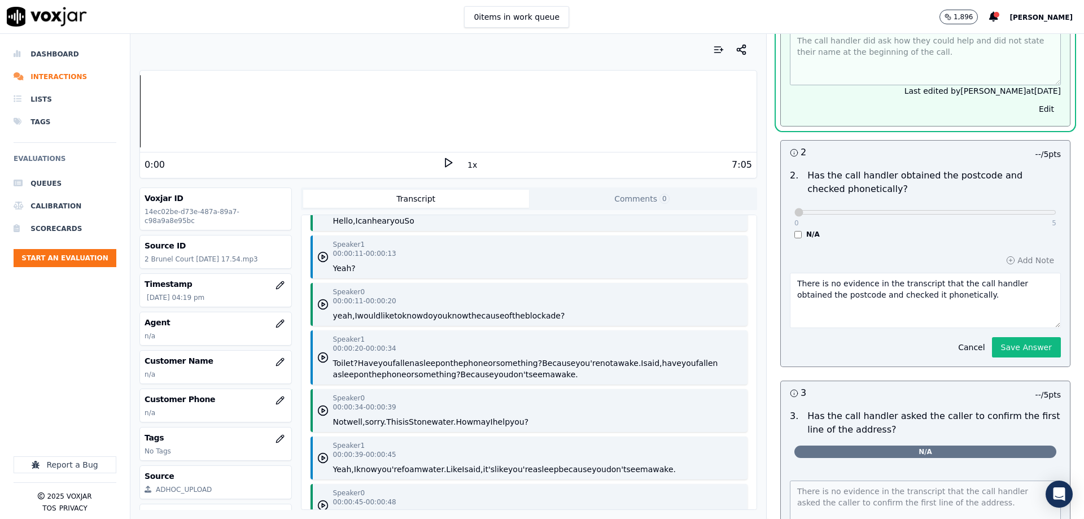
click at [795, 205] on div "0 5" at bounding box center [926, 212] width 262 height 14
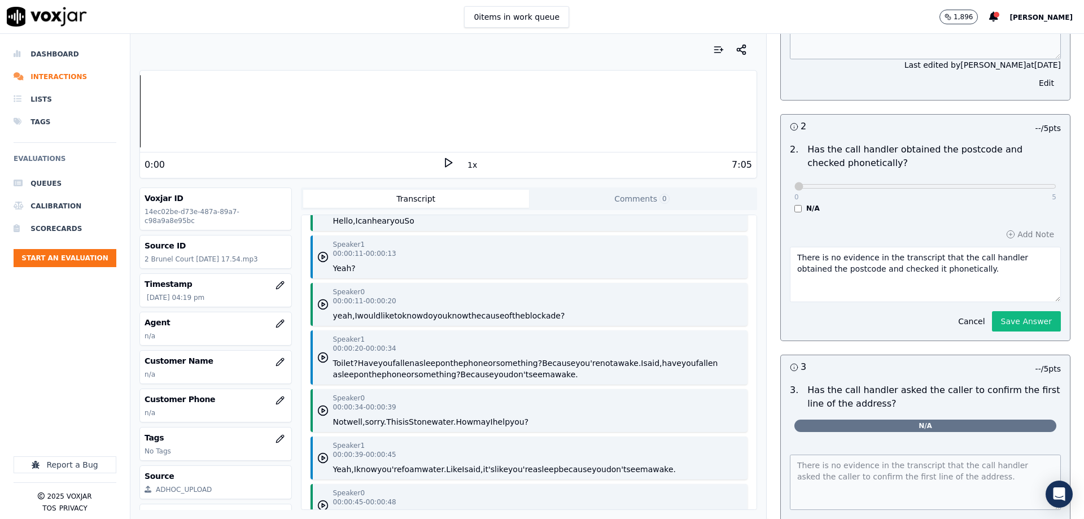
scroll to position [313, 0]
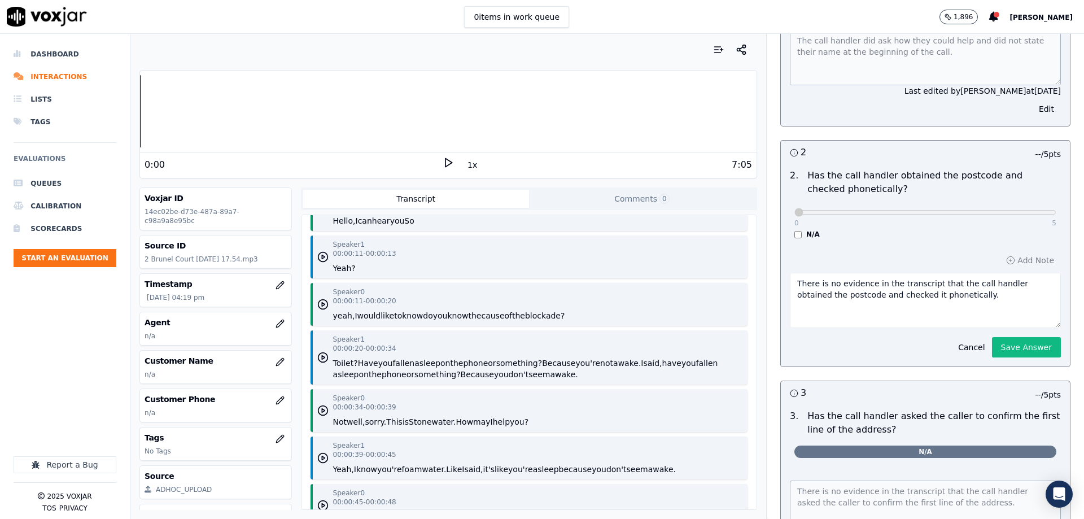
click at [1084, 199] on div "Dashboard Interactions Lists Tags Evaluations Queues Calibration Scorecards Sta…" at bounding box center [542, 276] width 1084 height 485
click at [1047, 207] on div "COMPLIANCE / DATA PROTECTION / INTRODUCTION This is a new section 25 pts 1 5 / …" at bounding box center [926, 429] width 308 height 1113
click at [945, 273] on textarea "There is no evidence in the transcript that the call handler obtained the postc…" at bounding box center [925, 300] width 271 height 55
click at [807, 230] on label "N/A" at bounding box center [814, 234] width 14 height 9
drag, startPoint x: 788, startPoint y: 201, endPoint x: 1084, endPoint y: 206, distance: 296.0
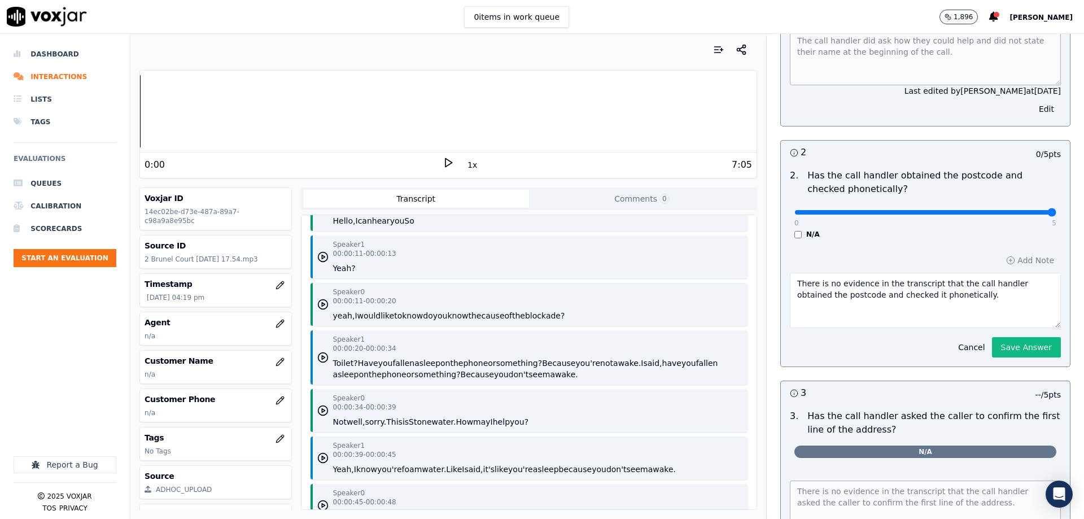
type input "5"
click at [1057, 210] on input "range" at bounding box center [926, 212] width 262 height 5
drag, startPoint x: 965, startPoint y: 289, endPoint x: 660, endPoint y: 218, distance: 313.7
click at [665, 219] on div "Your browser does not support the audio element. 0:00 1x 7:05 Voxjar ID 14ec02b…" at bounding box center [607, 276] width 954 height 485
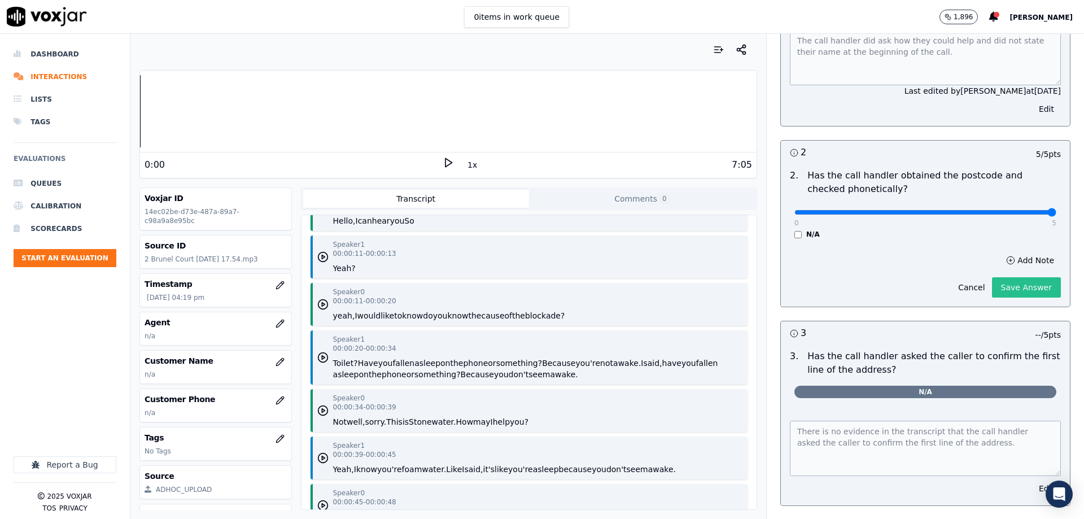
click at [999, 307] on div "Add Note Cancel Save Answer" at bounding box center [925, 274] width 289 height 63
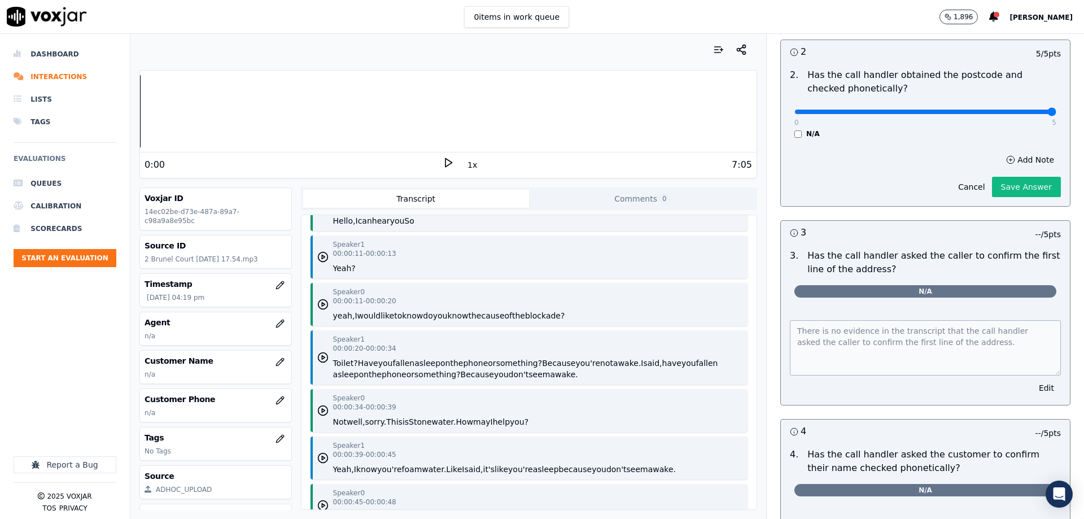
scroll to position [482, 0]
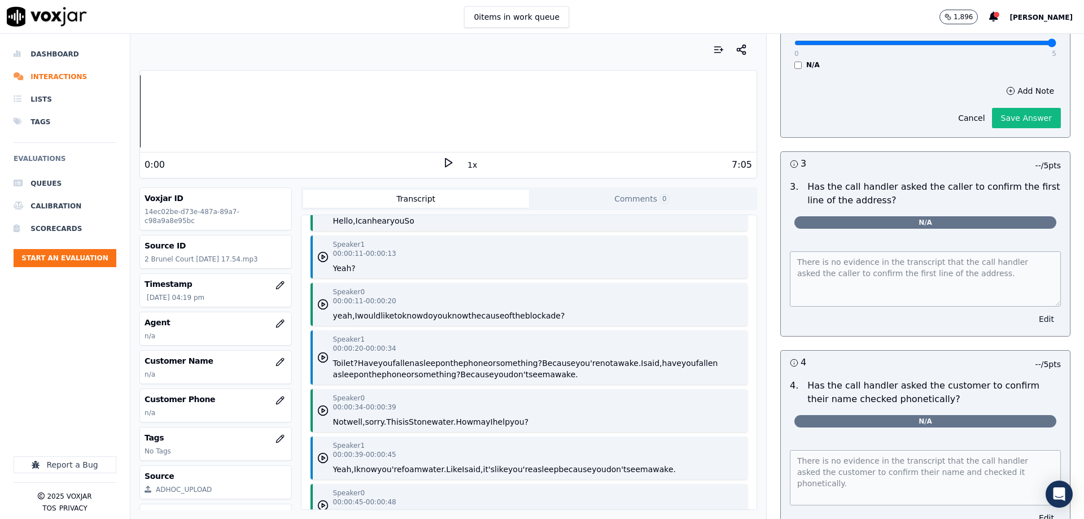
click at [1032, 312] on button "Edit" at bounding box center [1046, 319] width 29 height 16
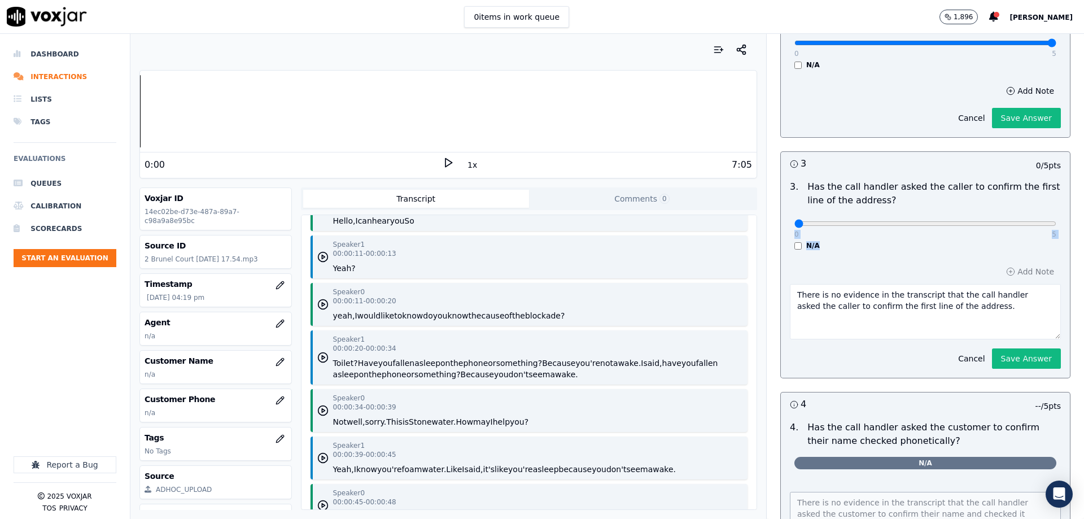
drag, startPoint x: 791, startPoint y: 219, endPoint x: 1008, endPoint y: 217, distance: 216.9
click at [1047, 226] on div "COMPLIANCE / DATA PROTECTION / INTRODUCTION This is a new section 25 pts 1 5 / …" at bounding box center [926, 251] width 308 height 1095
click at [929, 216] on div "0 5" at bounding box center [926, 223] width 262 height 14
click at [984, 216] on div "0 5" at bounding box center [926, 223] width 262 height 14
click at [994, 45] on input "range" at bounding box center [926, 43] width 262 height 5
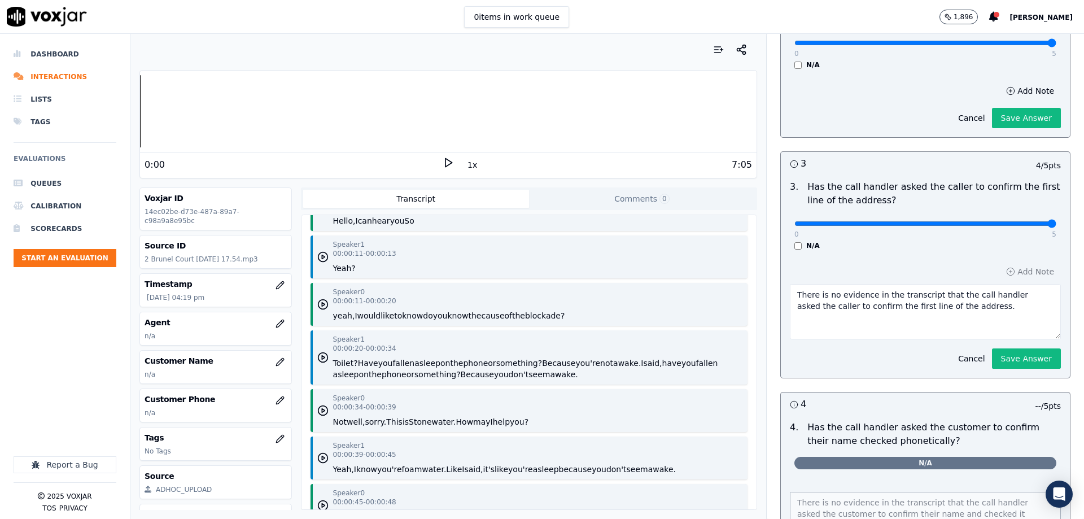
type input "5"
click at [1023, 45] on input "range" at bounding box center [926, 43] width 262 height 5
drag, startPoint x: 947, startPoint y: 303, endPoint x: 723, endPoint y: 267, distance: 226.6
click at [781, 272] on div "Add Note There is no evidence in the transcript that the call handler asked the…" at bounding box center [925, 316] width 289 height 123
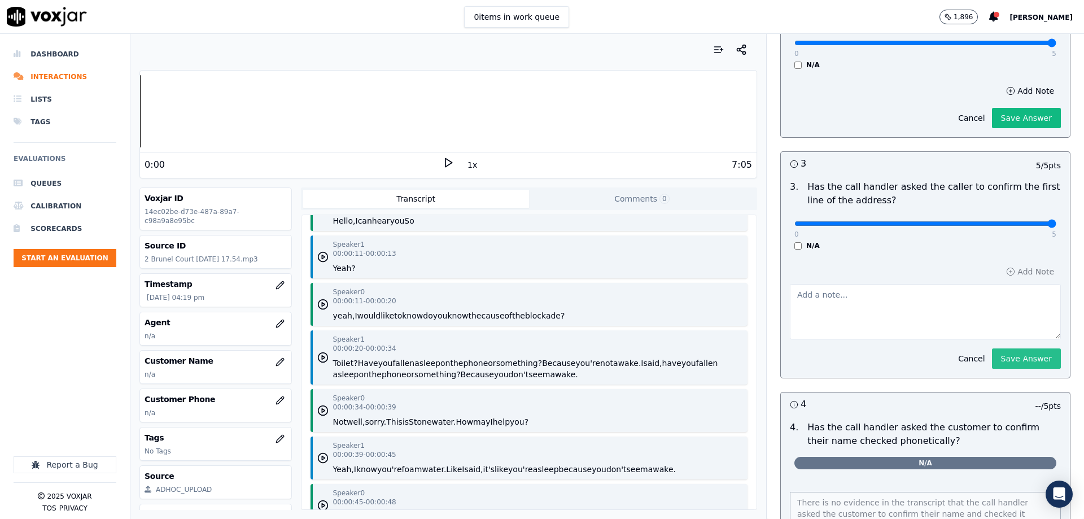
click at [1022, 347] on div "Add Note Cancel Save Answer" at bounding box center [925, 316] width 289 height 123
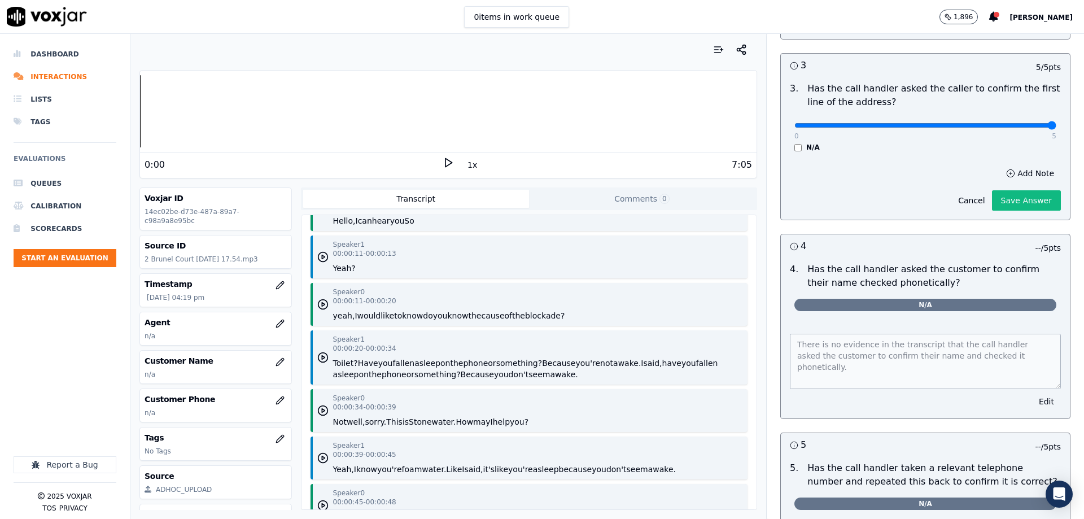
scroll to position [595, 0]
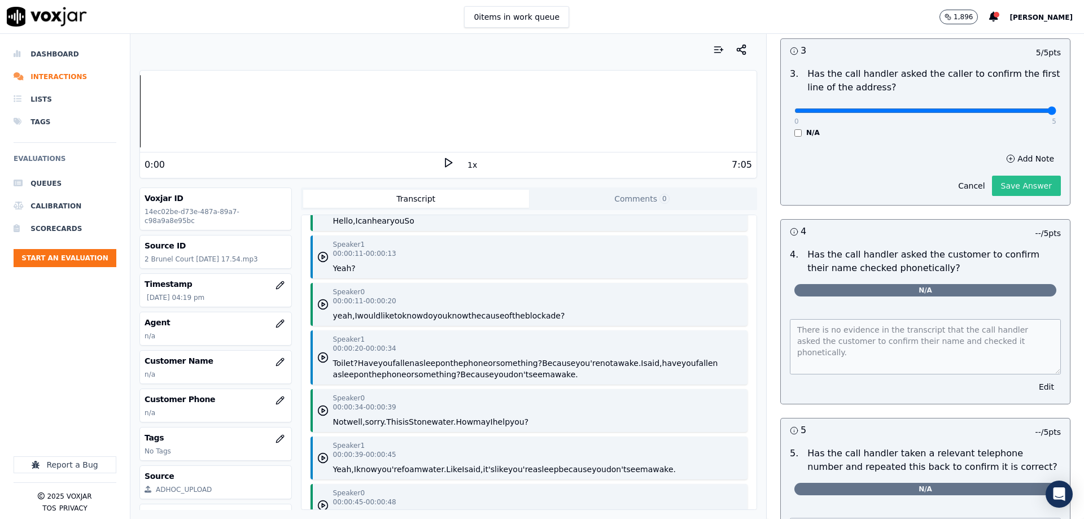
click at [992, 182] on button "Save Answer" at bounding box center [1026, 186] width 69 height 20
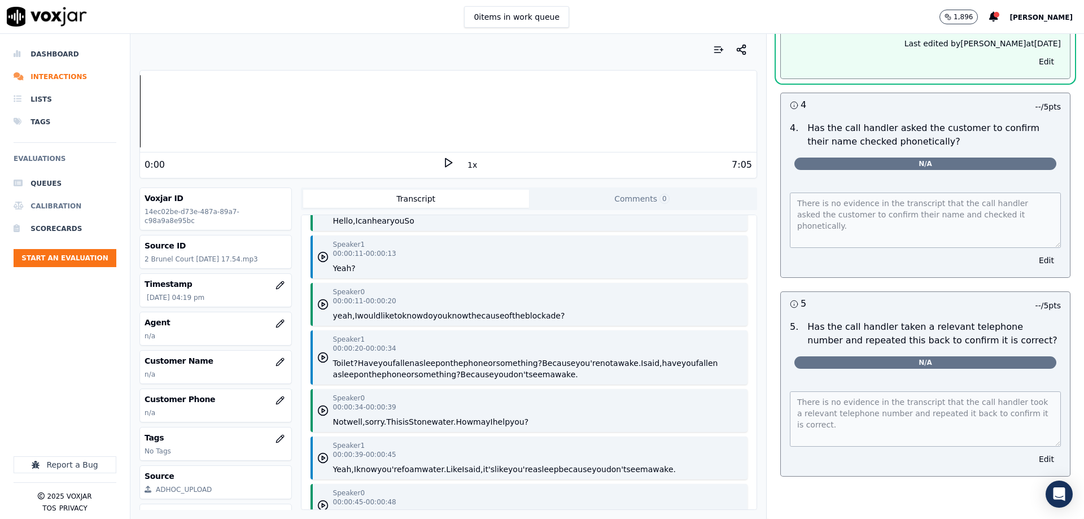
scroll to position [691, 0]
click at [1032, 252] on button "Edit" at bounding box center [1046, 260] width 29 height 16
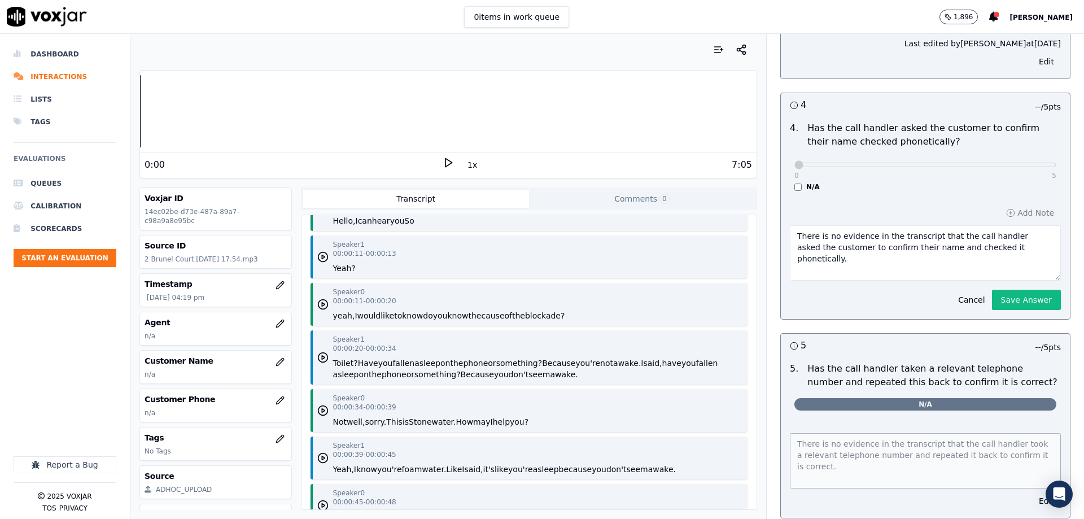
click at [795, 182] on div "N/A" at bounding box center [926, 186] width 262 height 9
drag, startPoint x: 785, startPoint y: 157, endPoint x: 1031, endPoint y: 162, distance: 246.3
type input "5"
drag, startPoint x: 975, startPoint y: 230, endPoint x: 1002, endPoint y: 241, distance: 29.2
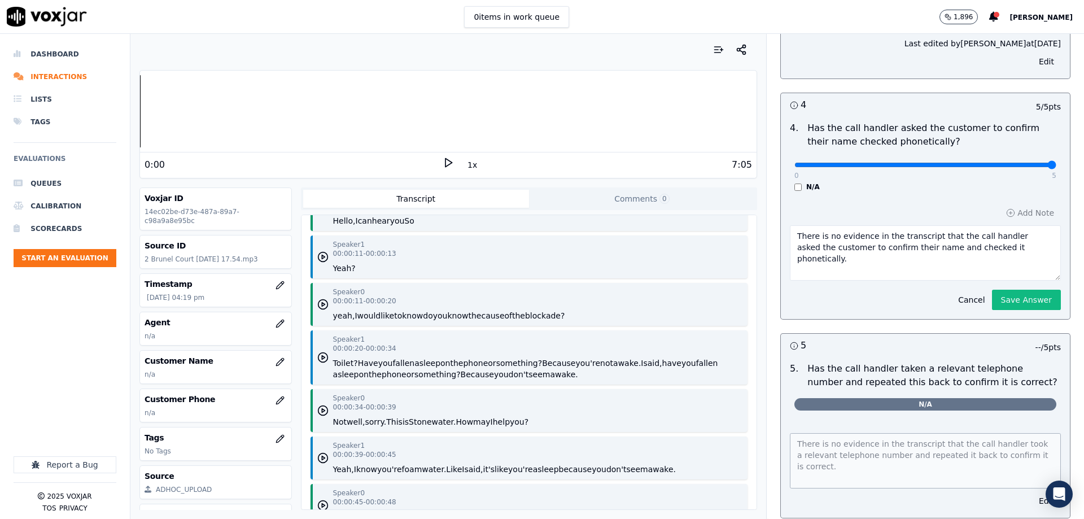
click at [974, 230] on textarea "There is no evidence in the transcript that the call handler asked the customer…" at bounding box center [925, 252] width 271 height 55
drag, startPoint x: 918, startPoint y: 228, endPoint x: 661, endPoint y: 178, distance: 261.7
click at [712, 186] on div "Your browser does not support the audio element. 0:00 1x 7:05 Voxjar ID 14ec02b…" at bounding box center [607, 276] width 954 height 485
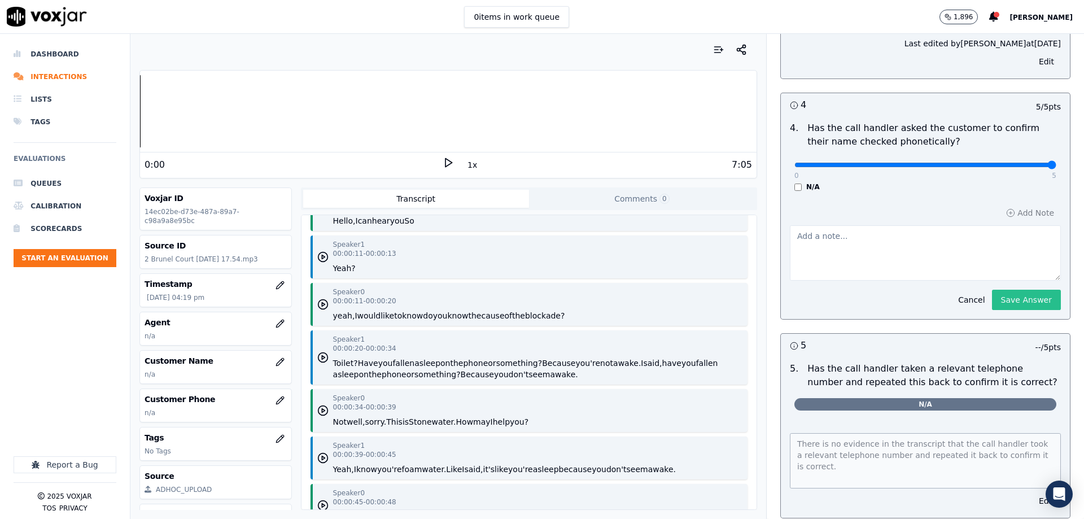
click at [995, 285] on div "1 5 / 5 pts 1 . Did the call handler ask how can I help you and state their nam…" at bounding box center [926, 35] width 290 height 967
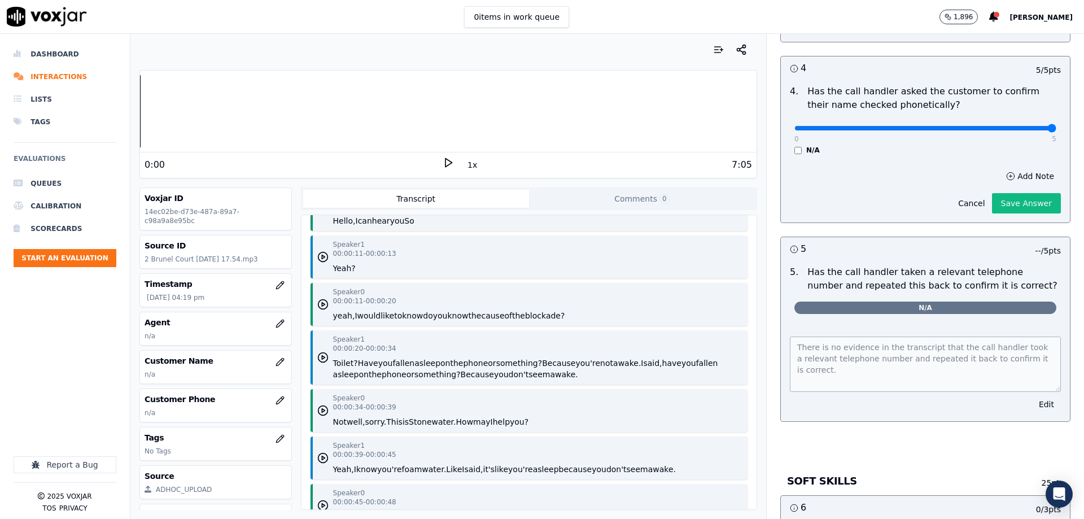
scroll to position [748, 0]
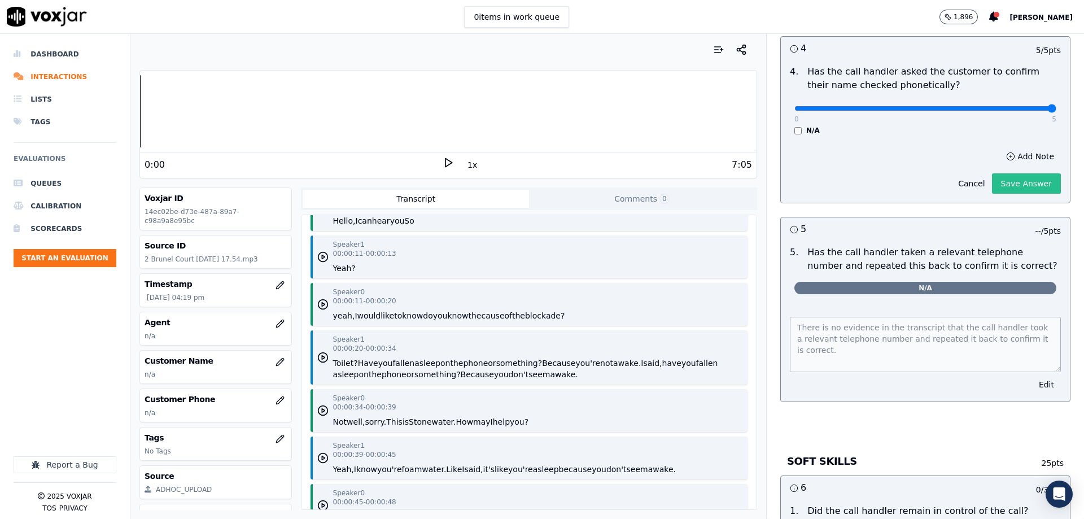
click at [1003, 173] on button "Save Answer" at bounding box center [1026, 183] width 69 height 20
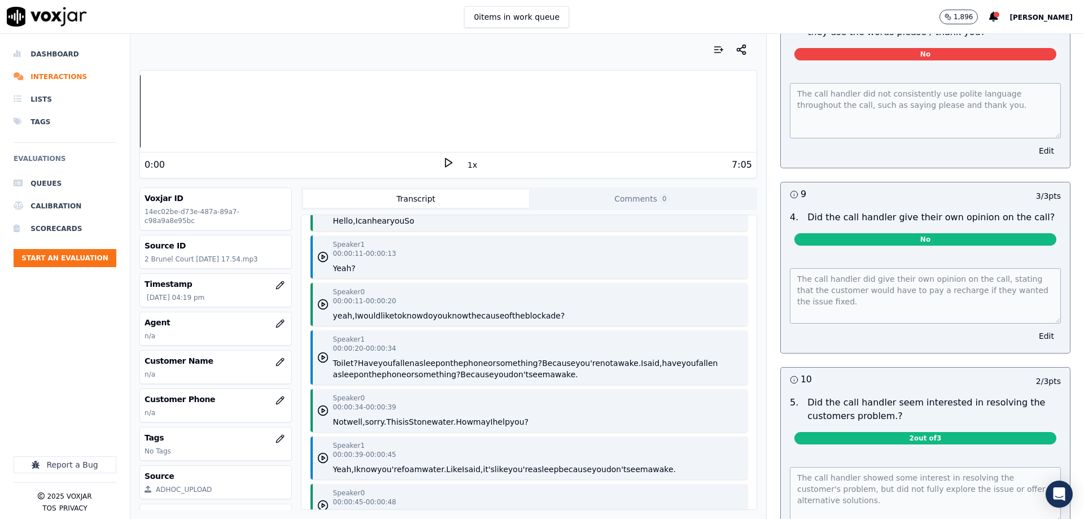
scroll to position [1595, 0]
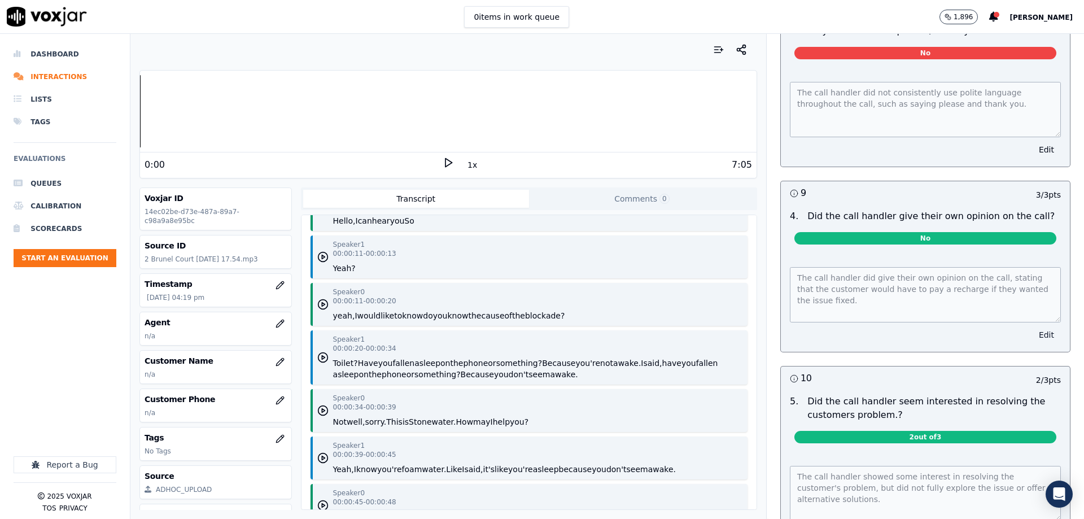
click at [1032, 327] on button "Edit" at bounding box center [1046, 335] width 29 height 16
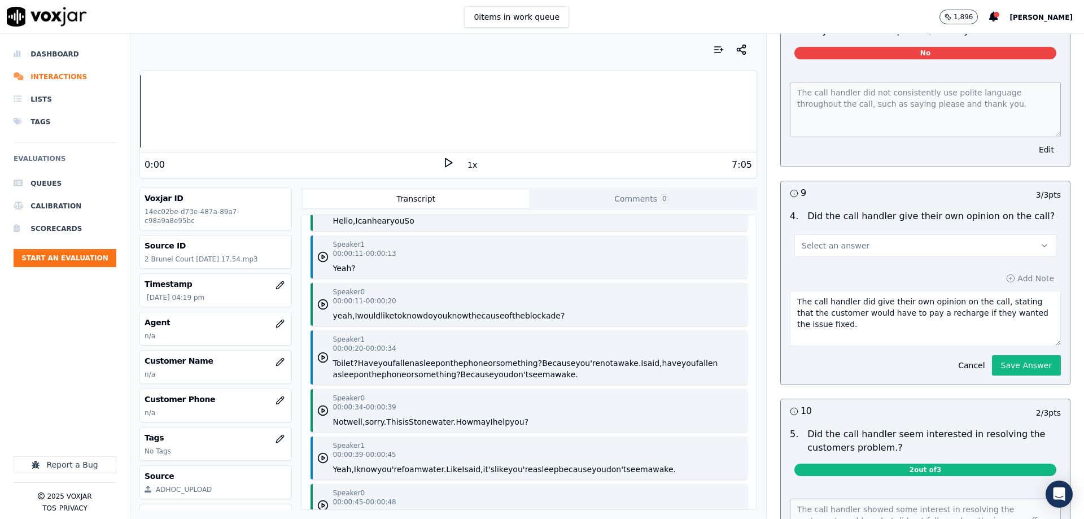
click at [952, 240] on button "Select an answer" at bounding box center [926, 245] width 262 height 23
click at [844, 276] on div "No" at bounding box center [907, 278] width 242 height 18
click at [925, 262] on div "Add Note The call handler did give their own opinion on the call, stating that …" at bounding box center [925, 323] width 289 height 123
click at [903, 248] on div "4 . Did the call handler give their own opinion on the call? No" at bounding box center [925, 233] width 289 height 56
click at [992, 355] on button "Save Answer" at bounding box center [1026, 365] width 69 height 20
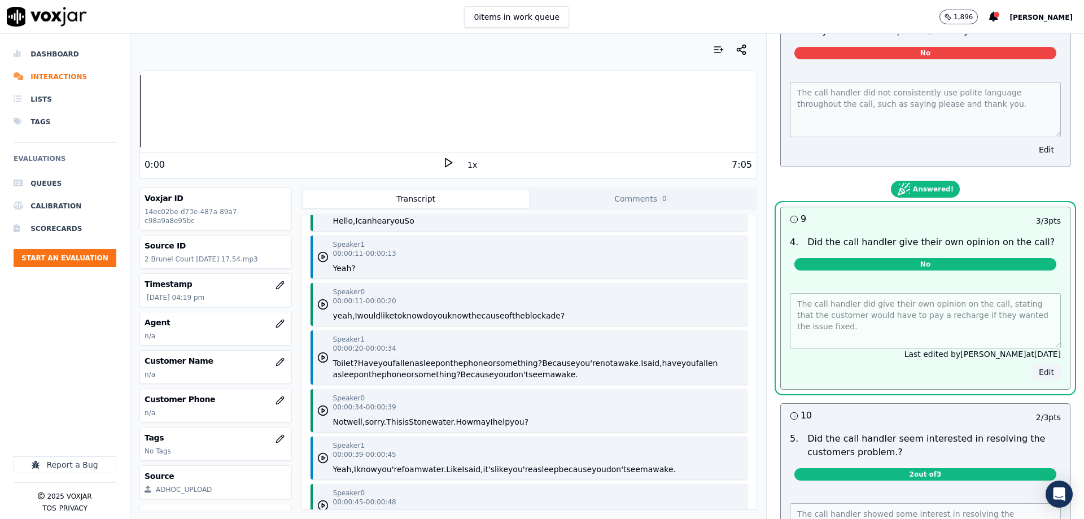
click at [1032, 364] on button "Edit" at bounding box center [1046, 372] width 29 height 16
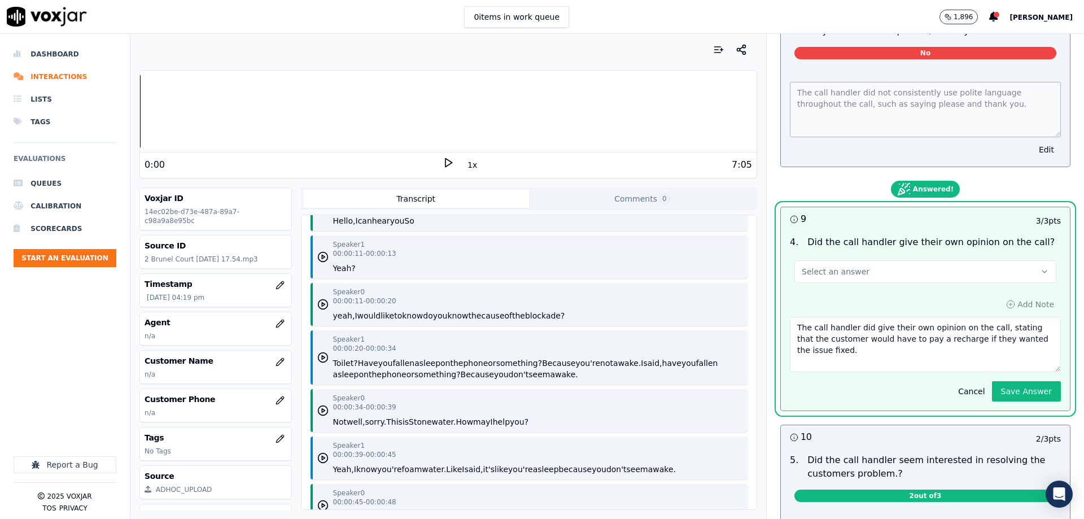
click at [877, 272] on div "4 . Did the call handler give their own opinion on the call? Select an answer" at bounding box center [925, 259] width 289 height 56
click at [869, 260] on button "Select an answer" at bounding box center [926, 271] width 262 height 23
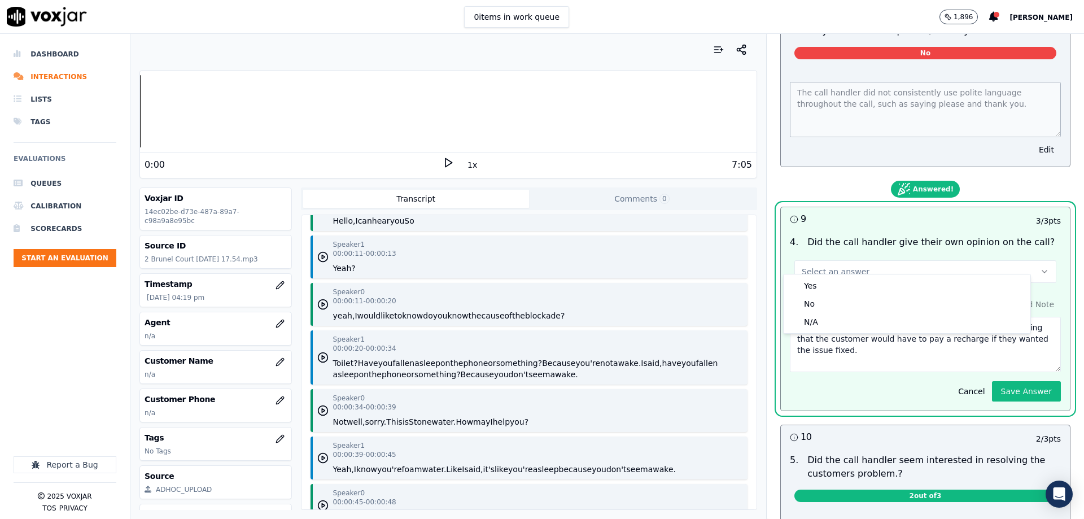
click at [848, 273] on div "4 . Did the call handler give their own opinion on the call? Select an answer" at bounding box center [925, 259] width 289 height 56
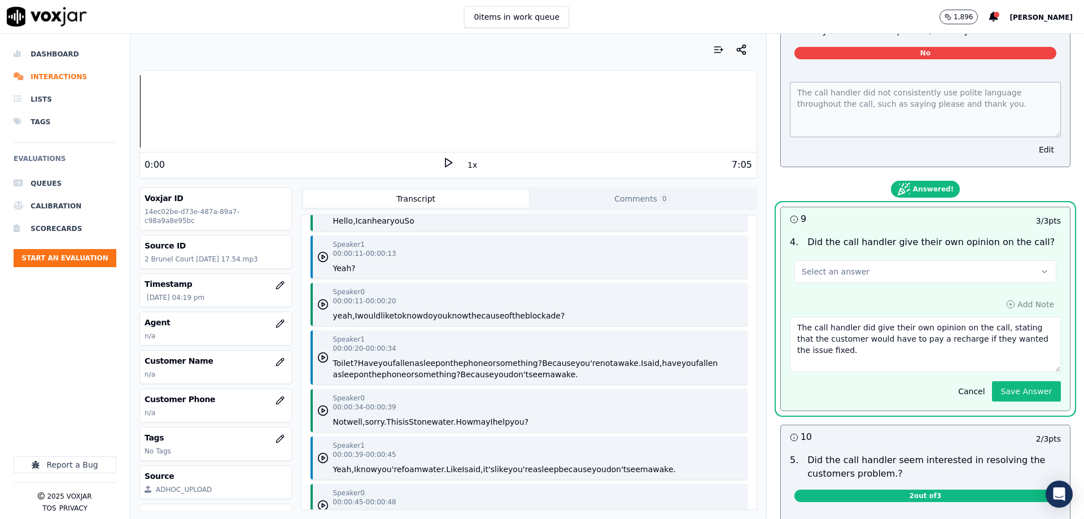
click at [854, 264] on button "Select an answer" at bounding box center [926, 271] width 262 height 23
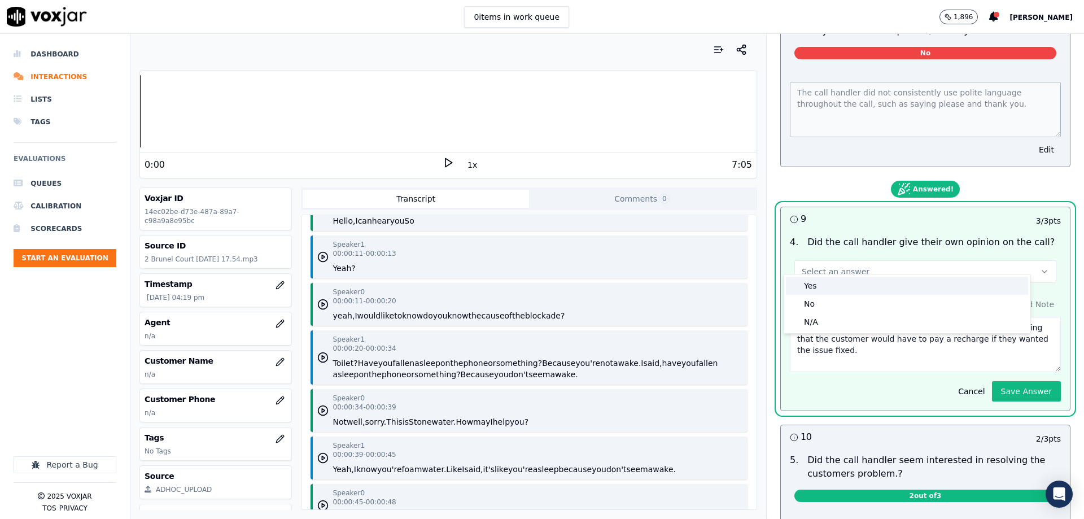
click at [847, 282] on div "Yes" at bounding box center [907, 286] width 242 height 18
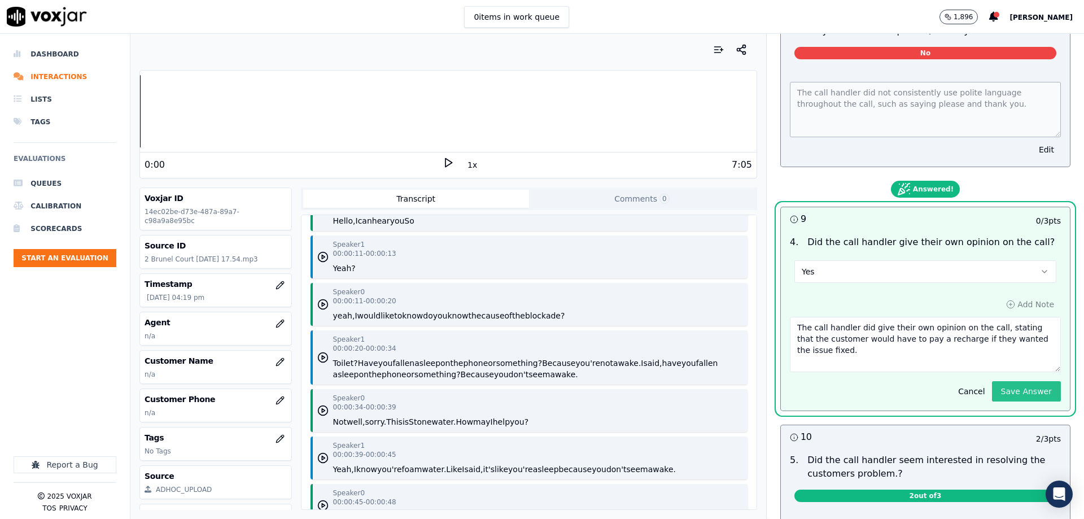
click at [995, 381] on button "Save Answer" at bounding box center [1026, 391] width 69 height 20
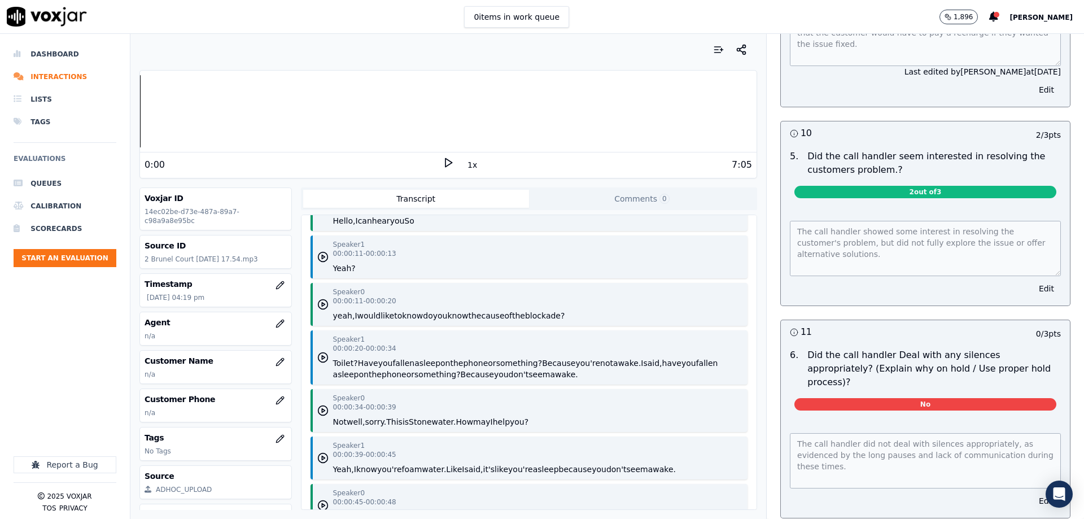
scroll to position [1908, 0]
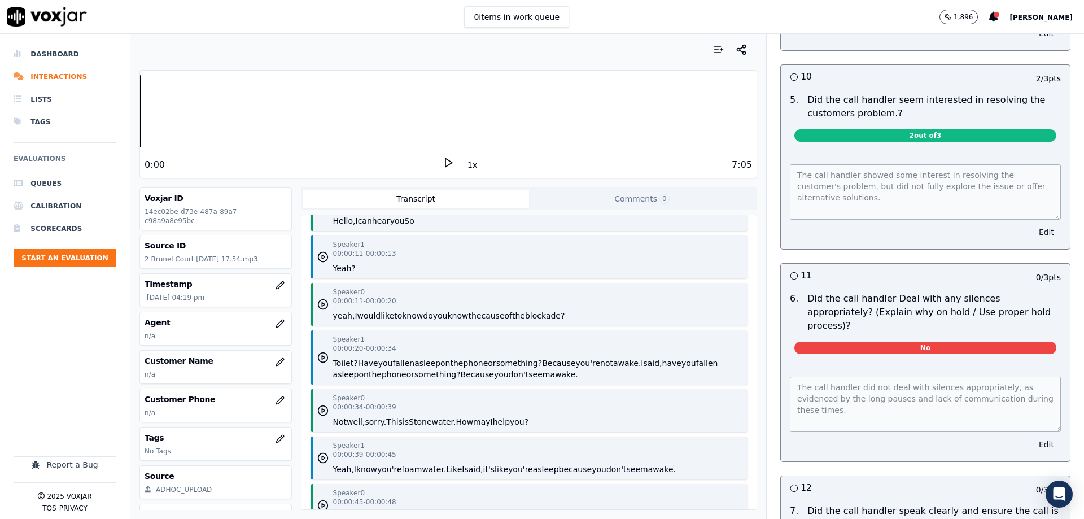
click at [1032, 224] on button "Edit" at bounding box center [1046, 232] width 29 height 16
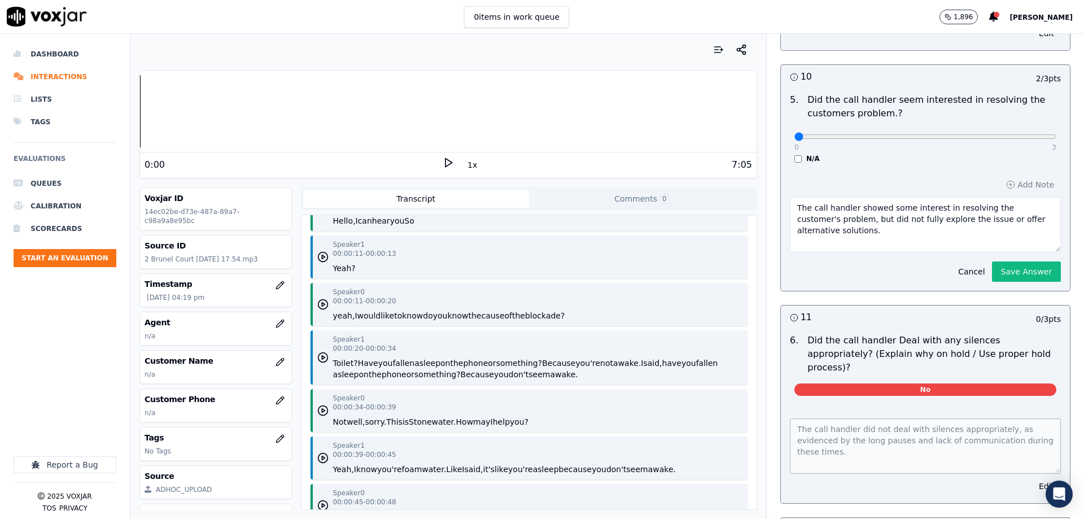
drag, startPoint x: 790, startPoint y: 129, endPoint x: 826, endPoint y: 128, distance: 35.6
click at [1000, 262] on button "Save Answer" at bounding box center [1026, 272] width 69 height 20
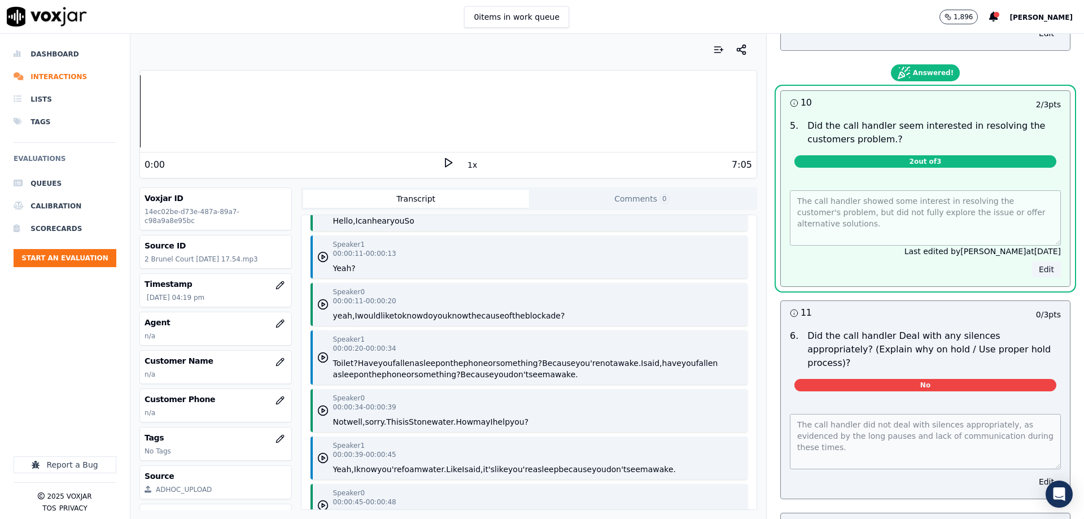
click at [1032, 262] on button "Edit" at bounding box center [1046, 270] width 29 height 16
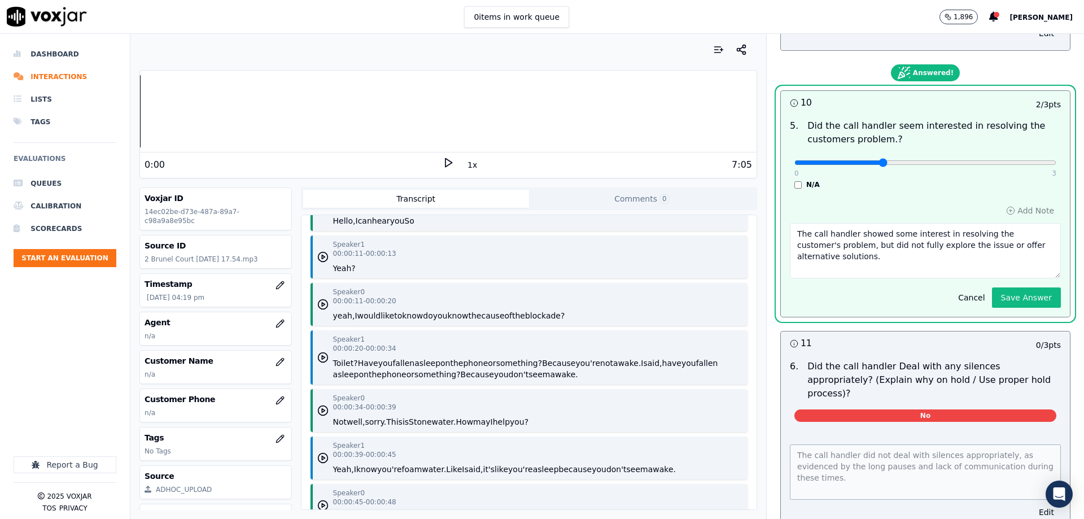
drag, startPoint x: 791, startPoint y: 151, endPoint x: 874, endPoint y: 155, distance: 83.7
click at [874, 160] on input "range" at bounding box center [926, 162] width 262 height 5
drag, startPoint x: 867, startPoint y: 152, endPoint x: 749, endPoint y: 150, distance: 118.1
type input "0"
click at [795, 160] on input "range" at bounding box center [926, 162] width 262 height 5
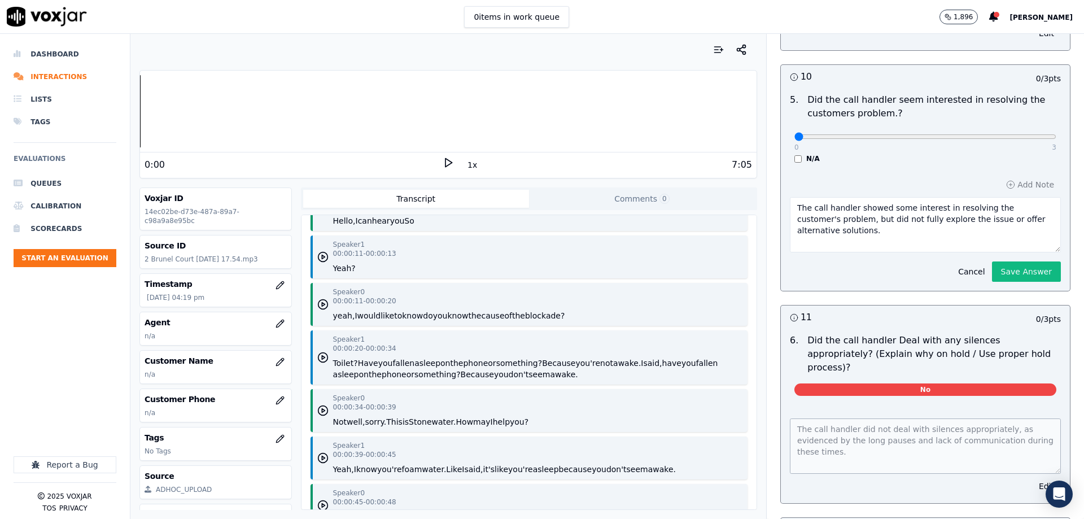
click at [996, 287] on div "6 0 / 3 pts 1 . Did the call handler remain in control of the call? No The call…" at bounding box center [926, 93] width 290 height 1616
click at [994, 264] on button "Save Answer" at bounding box center [1026, 272] width 69 height 20
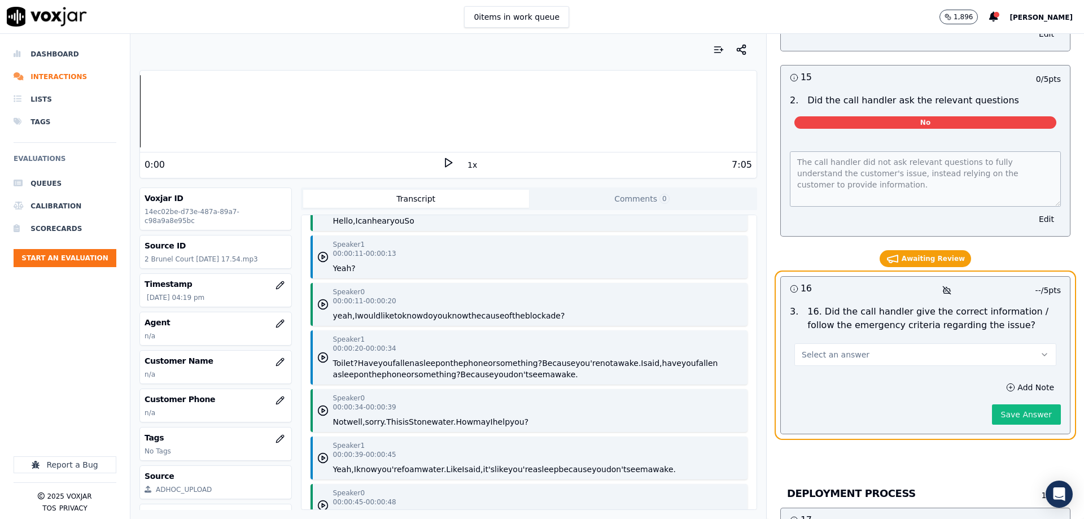
scroll to position [3012, 0]
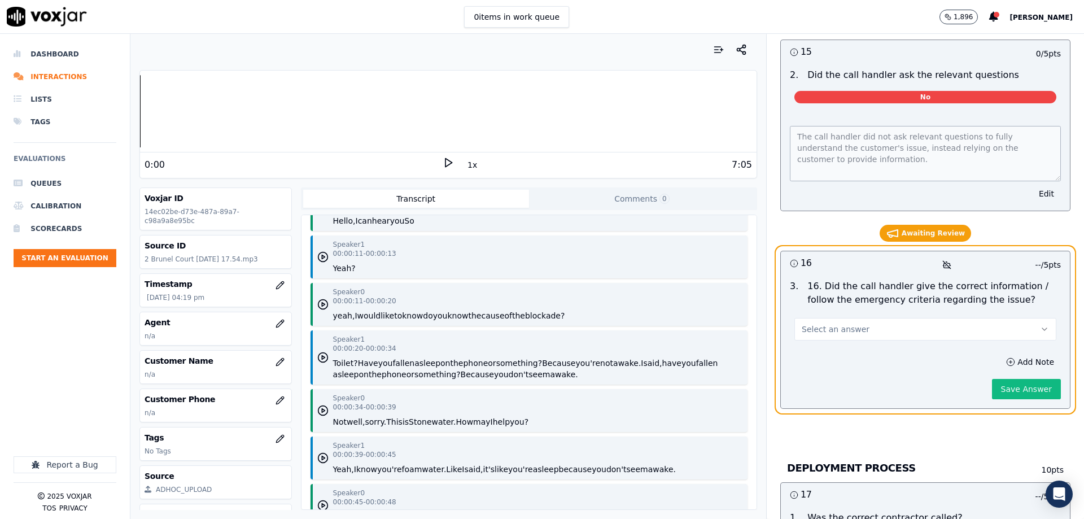
click at [903, 318] on button "Select an answer" at bounding box center [926, 329] width 262 height 23
click at [847, 346] on div "No" at bounding box center [907, 348] width 242 height 18
click at [1001, 379] on button "Save Answer" at bounding box center [1026, 389] width 69 height 20
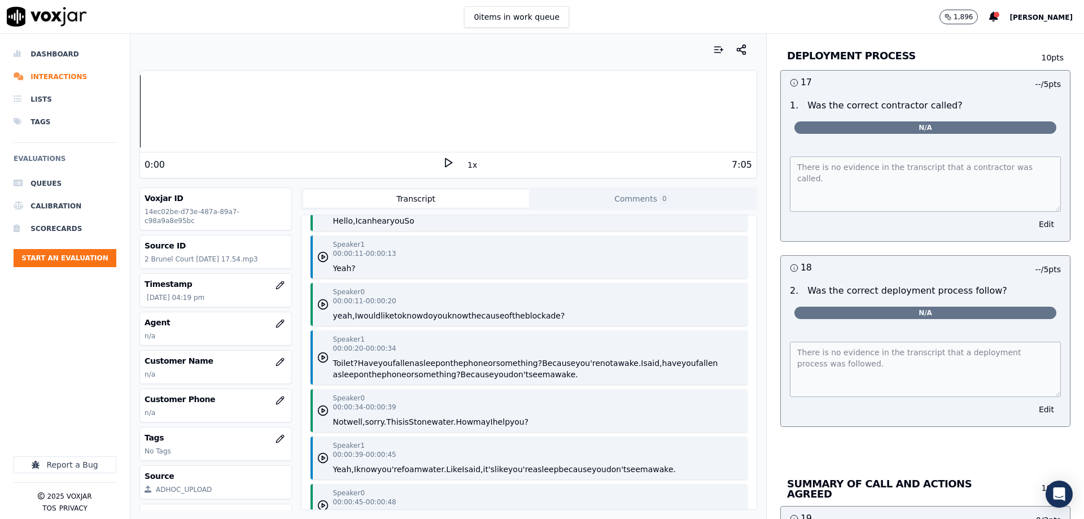
scroll to position [3407, 0]
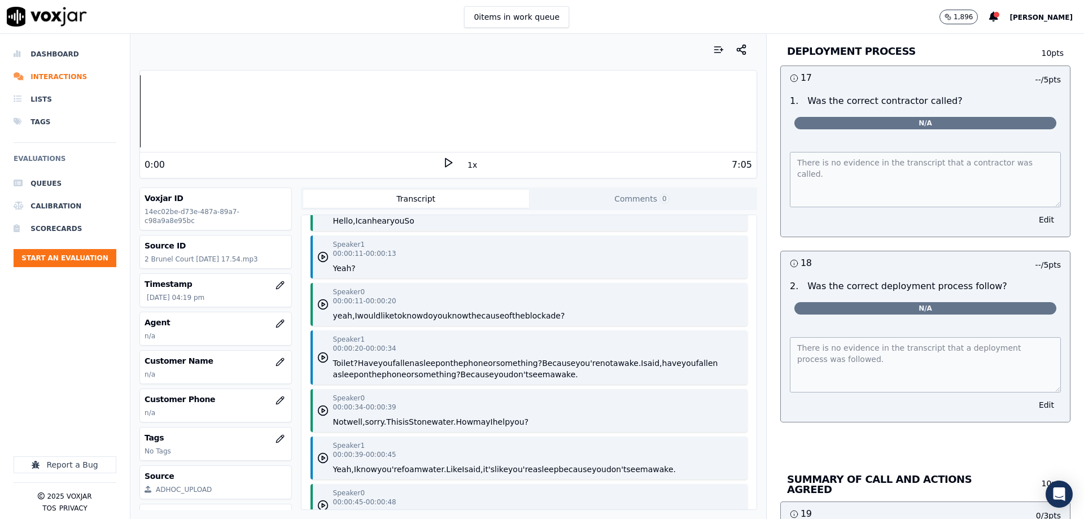
click at [913, 117] on span "N/A" at bounding box center [926, 123] width 262 height 12
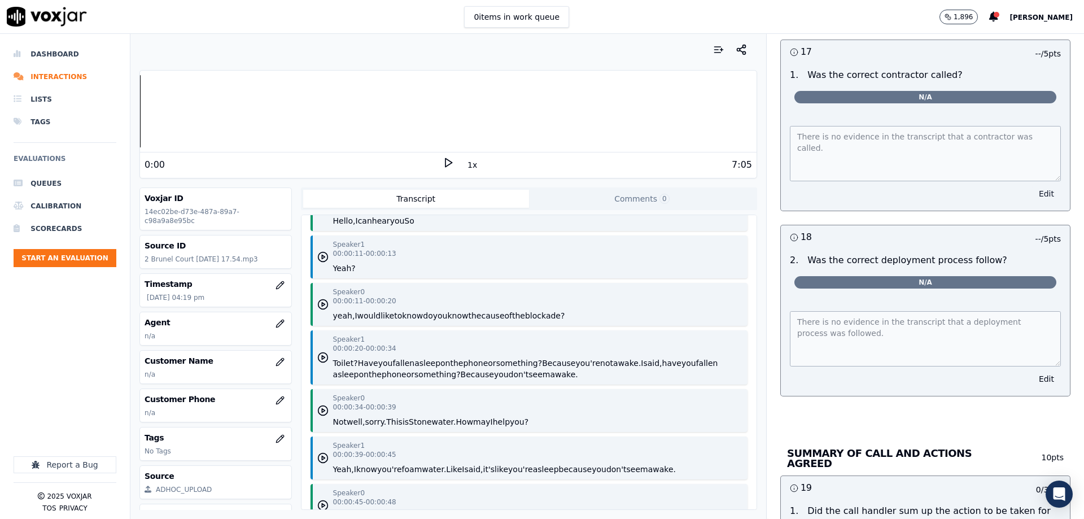
scroll to position [3381, 0]
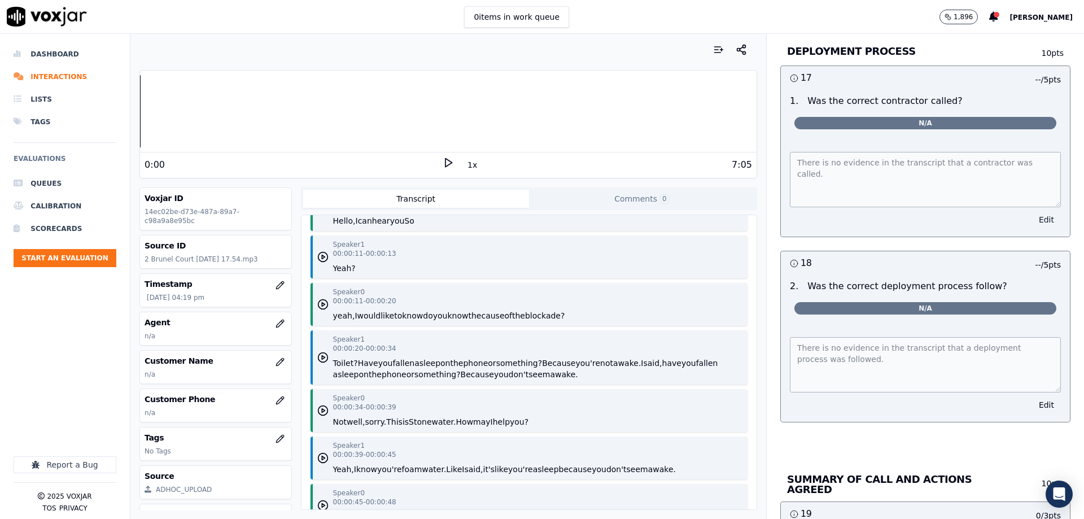
click at [1032, 212] on button "Edit" at bounding box center [1046, 220] width 29 height 16
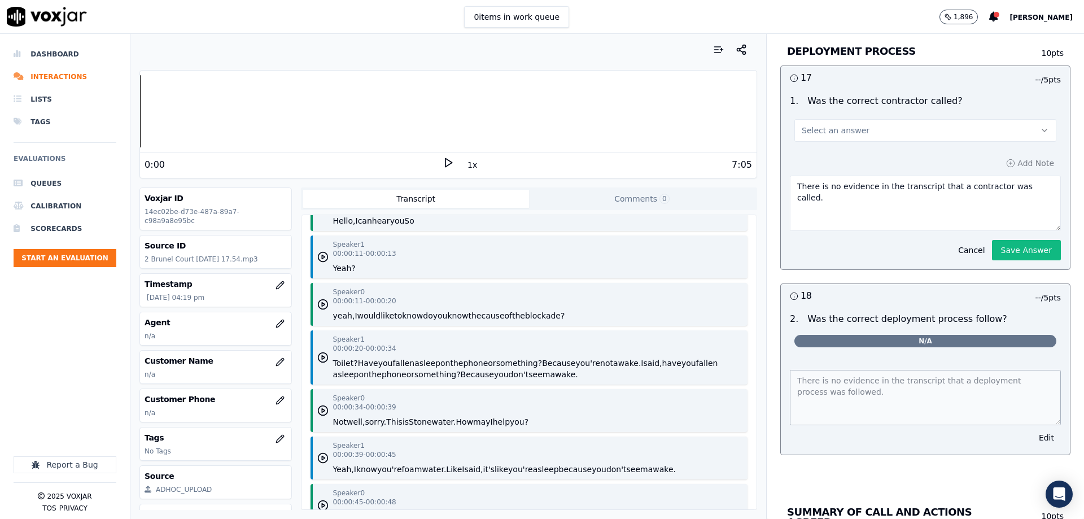
click at [932, 119] on button "Select an answer" at bounding box center [926, 130] width 262 height 23
click at [836, 161] on div "N/A" at bounding box center [907, 167] width 242 height 18
click at [995, 240] on button "Save Answer" at bounding box center [1026, 250] width 69 height 20
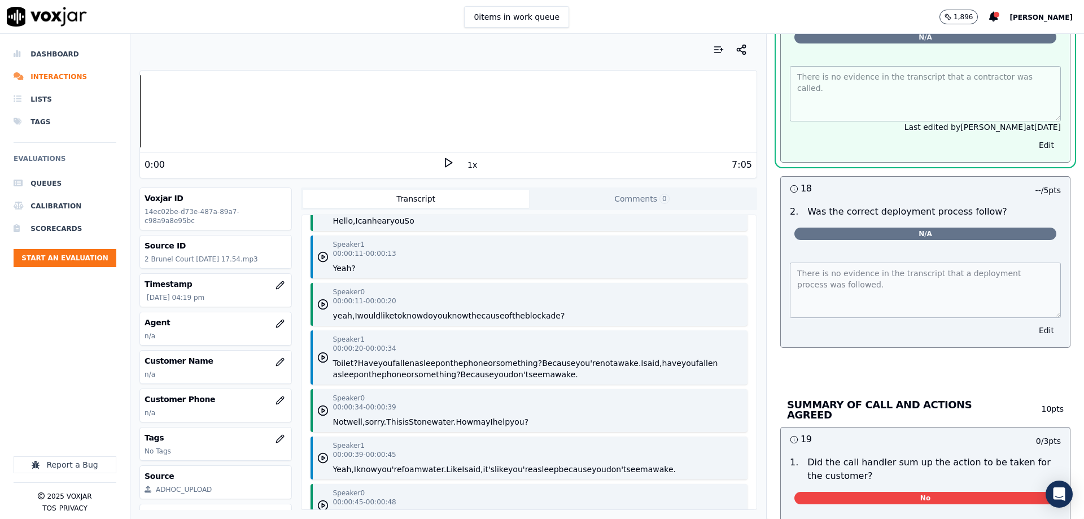
scroll to position [3494, 0]
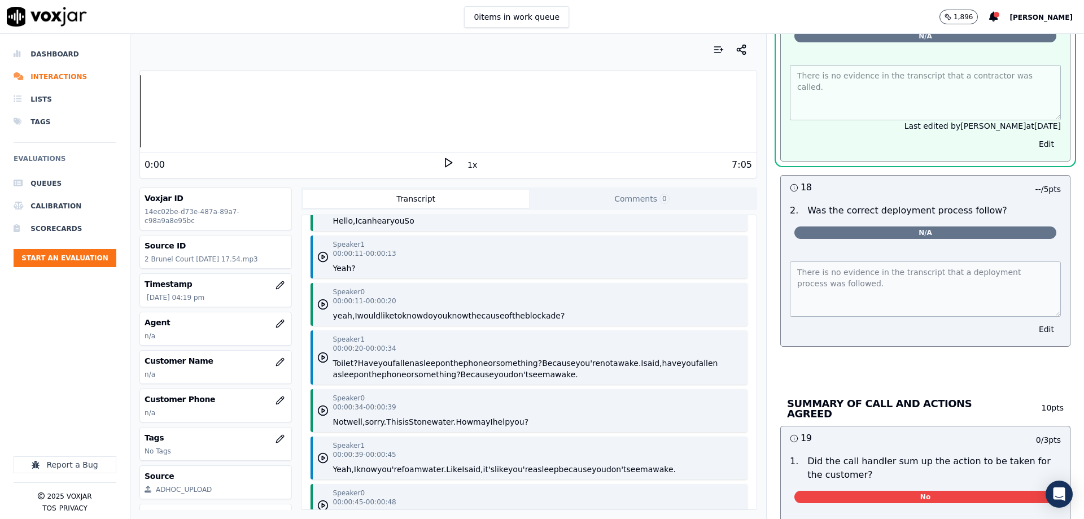
click at [1032, 321] on button "Edit" at bounding box center [1046, 329] width 29 height 16
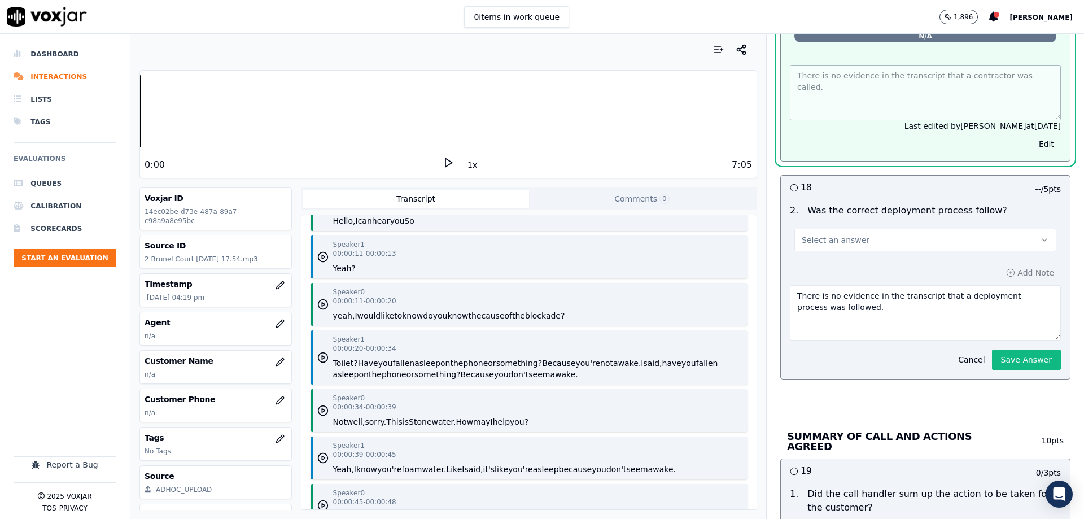
click at [889, 229] on button "Select an answer" at bounding box center [926, 240] width 262 height 23
click at [825, 273] on div "N/A" at bounding box center [907, 277] width 242 height 18
click at [992, 350] on button "Save Answer" at bounding box center [1026, 360] width 69 height 20
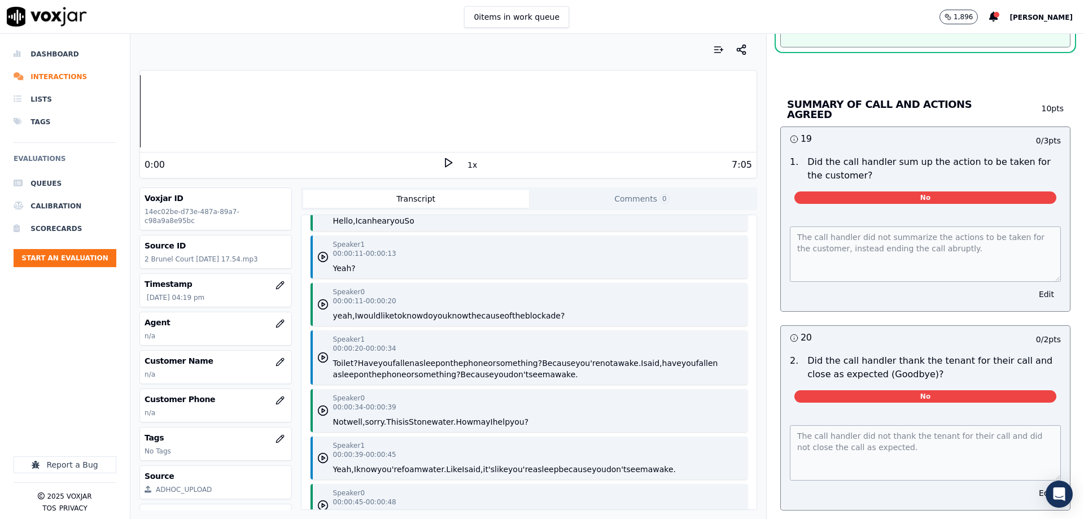
scroll to position [3833, 0]
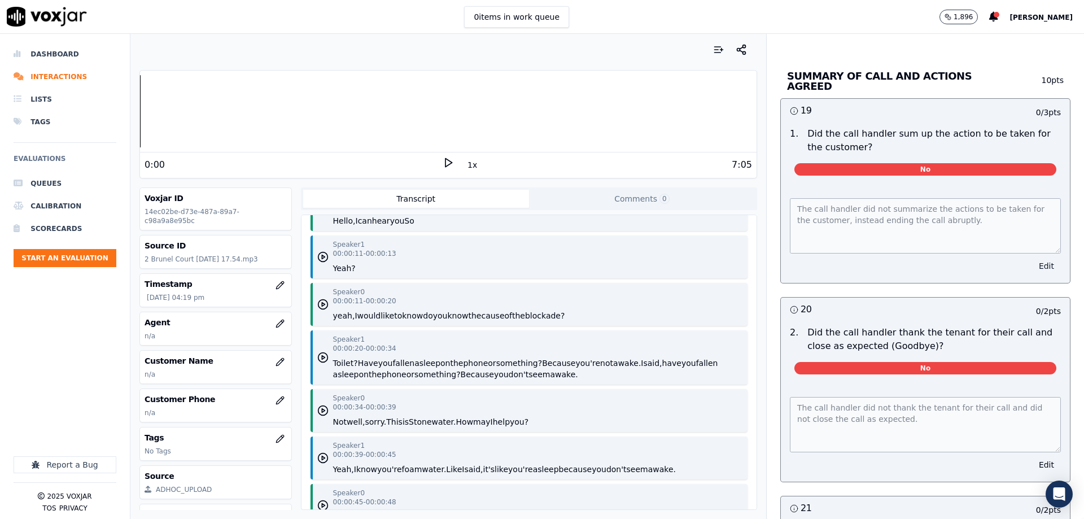
click at [1032, 258] on button "Edit" at bounding box center [1046, 266] width 29 height 16
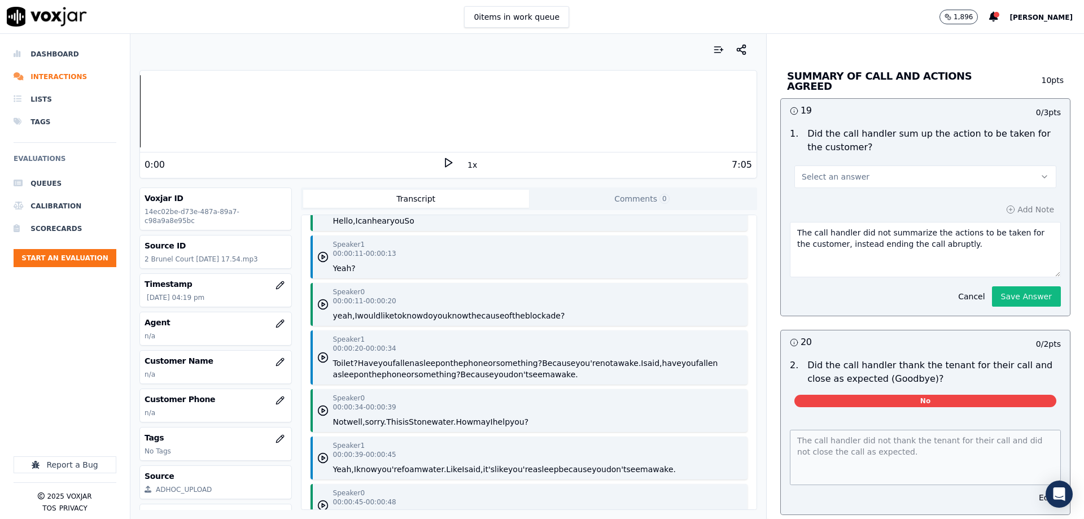
click at [868, 165] on button "Select an answer" at bounding box center [926, 176] width 262 height 23
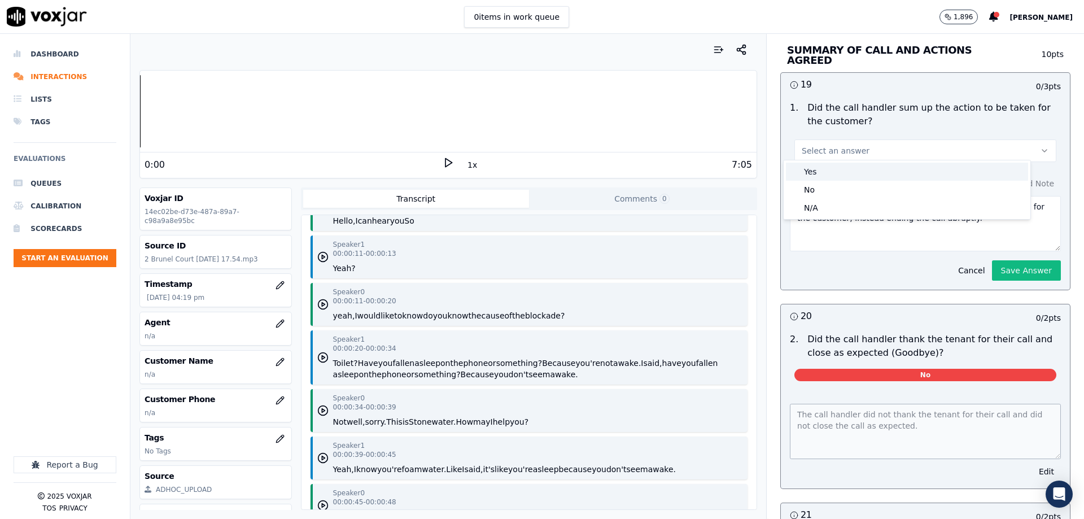
scroll to position [3807, 0]
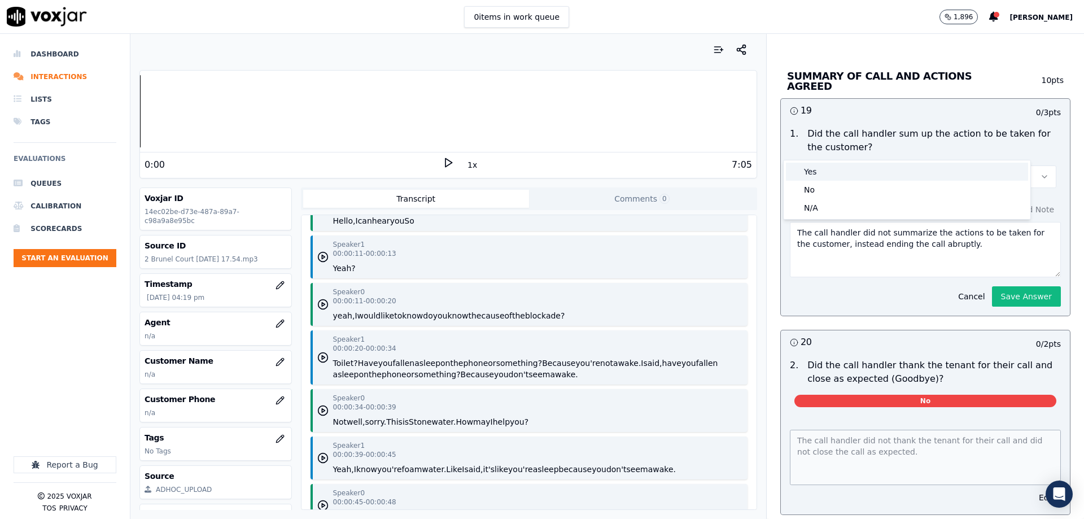
click at [848, 180] on div "Yes" at bounding box center [907, 172] width 242 height 18
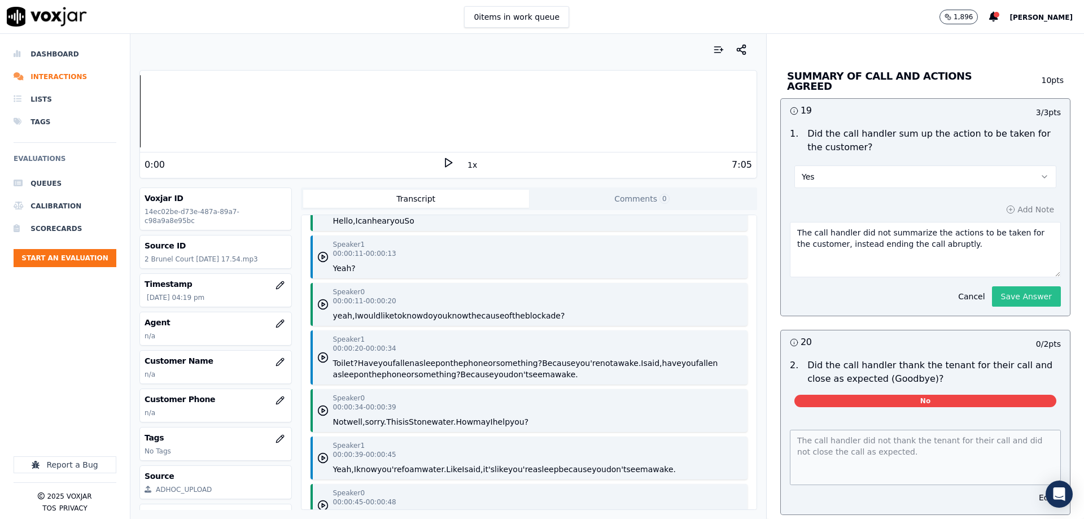
click at [992, 286] on button "Save Answer" at bounding box center [1026, 296] width 69 height 20
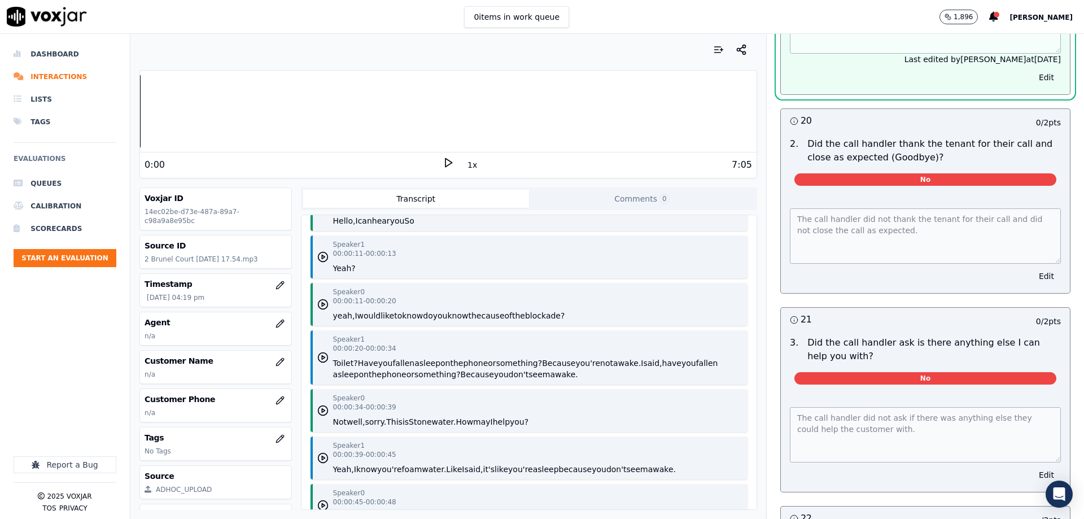
scroll to position [4007, 0]
click at [1032, 268] on button "Edit" at bounding box center [1046, 276] width 29 height 16
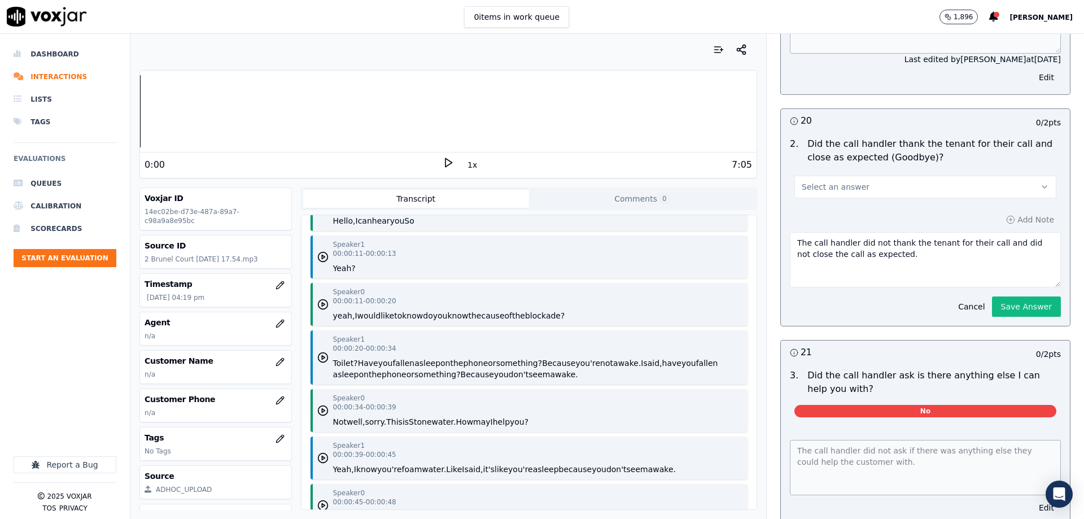
click at [870, 176] on button "Select an answer" at bounding box center [926, 187] width 262 height 23
click at [843, 188] on div "Yes" at bounding box center [907, 182] width 242 height 18
click at [999, 297] on button "Save Answer" at bounding box center [1026, 307] width 69 height 20
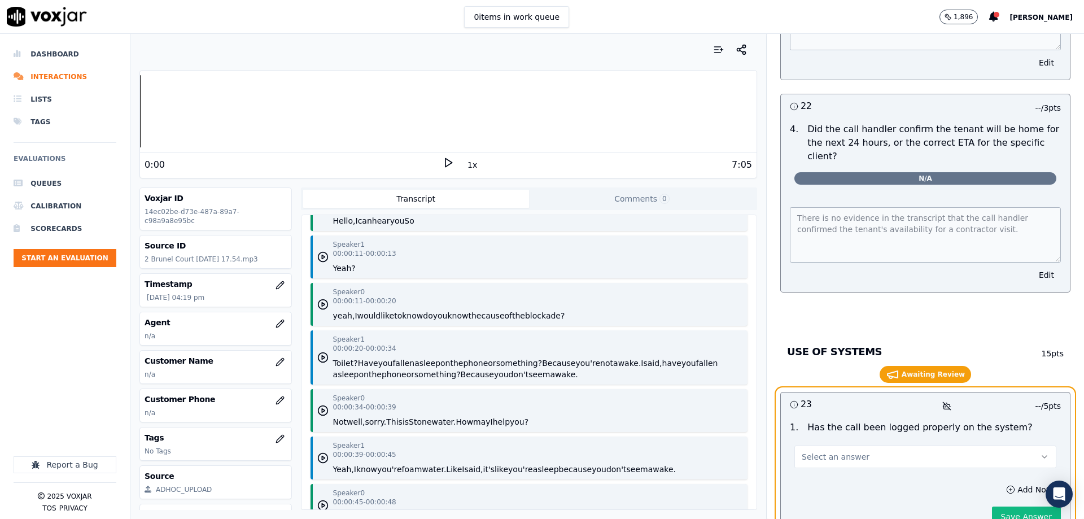
scroll to position [4687, 0]
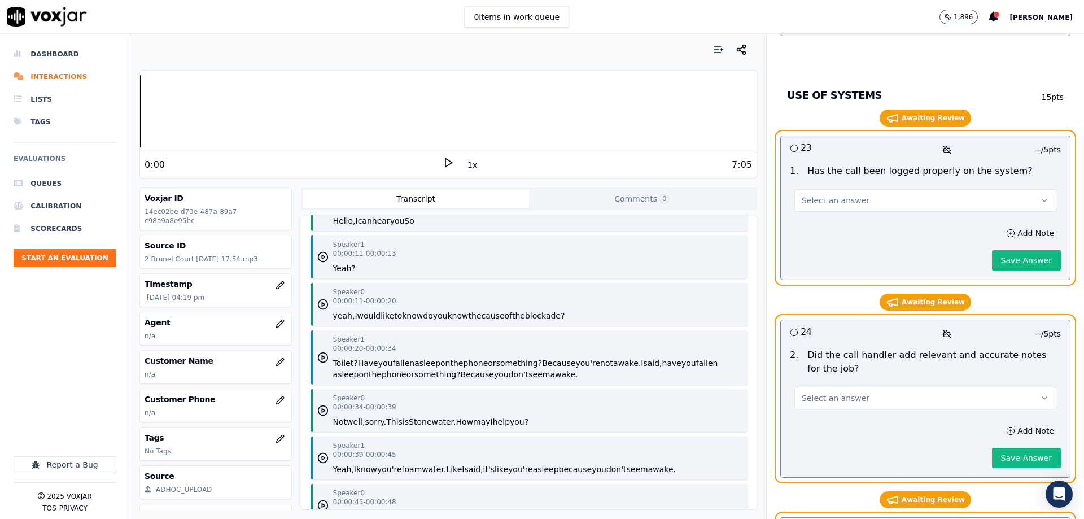
click at [873, 189] on button "Select an answer" at bounding box center [926, 200] width 262 height 23
click at [815, 175] on div "Yes" at bounding box center [907, 182] width 242 height 18
click at [883, 189] on button "Yes" at bounding box center [926, 200] width 262 height 23
click at [837, 195] on div "No" at bounding box center [907, 200] width 242 height 18
click at [1006, 250] on button "Save Answer" at bounding box center [1026, 260] width 69 height 20
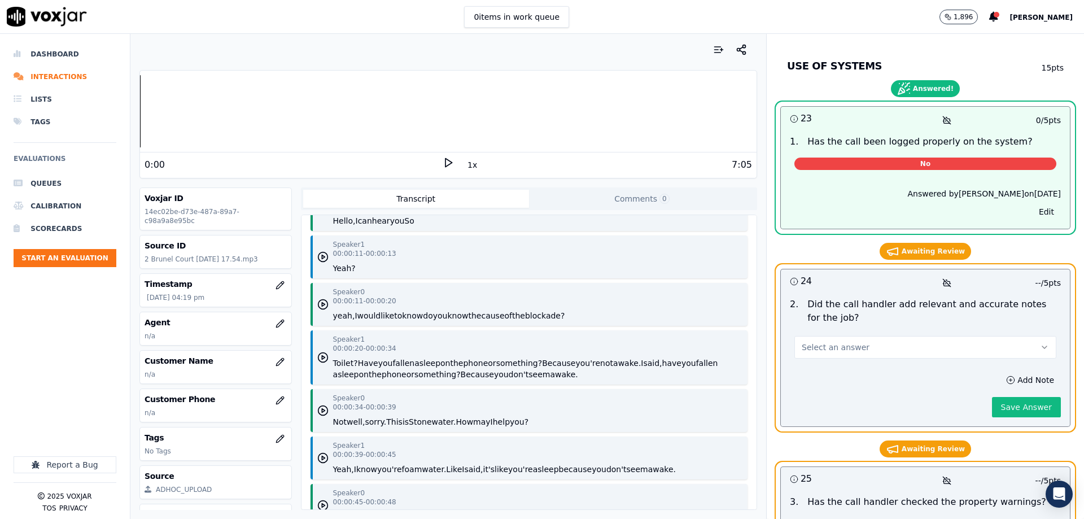
scroll to position [4743, 0]
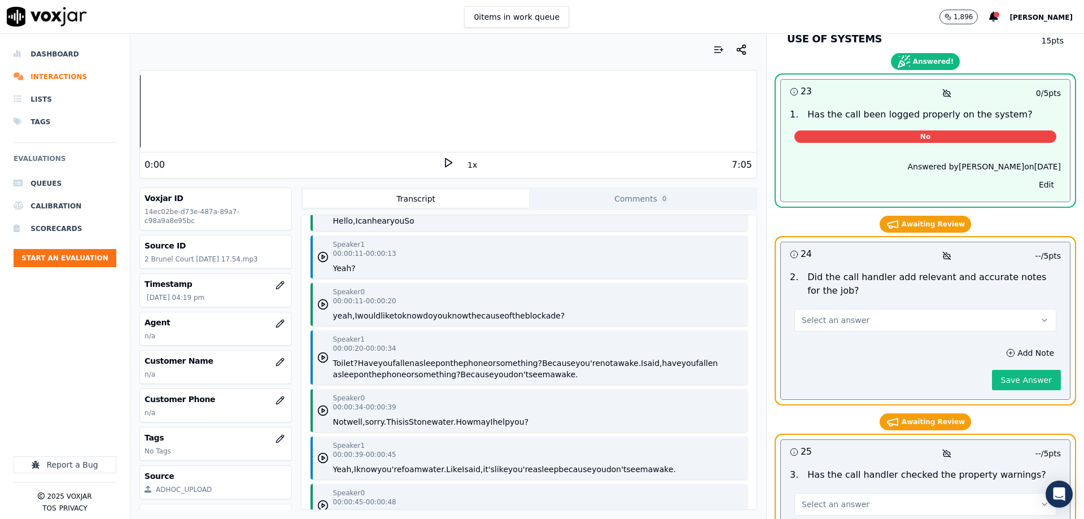
click at [867, 309] on button "Select an answer" at bounding box center [926, 320] width 262 height 23
click at [848, 322] on div "No" at bounding box center [907, 320] width 242 height 18
click at [992, 370] on button "Save Answer" at bounding box center [1026, 380] width 69 height 20
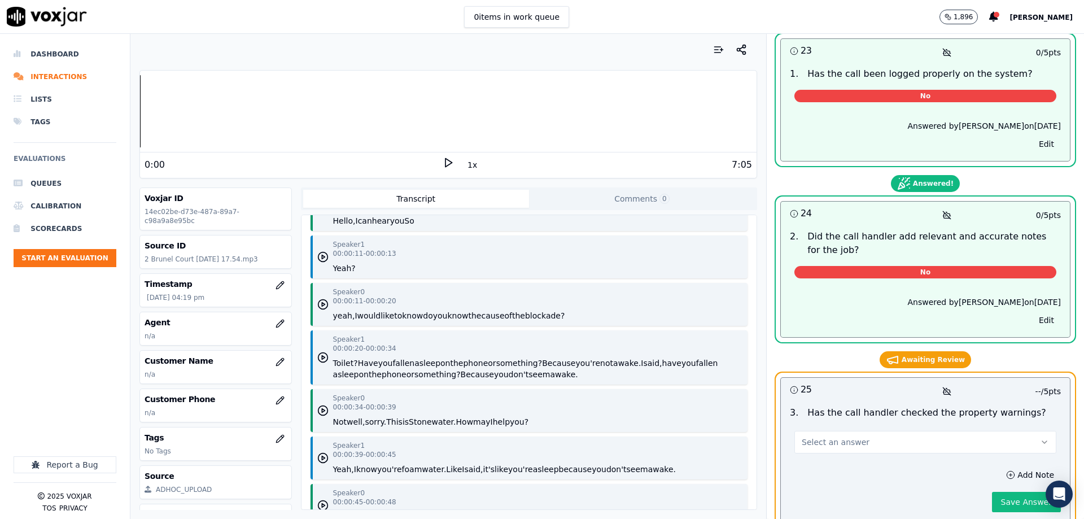
scroll to position [4809, 0]
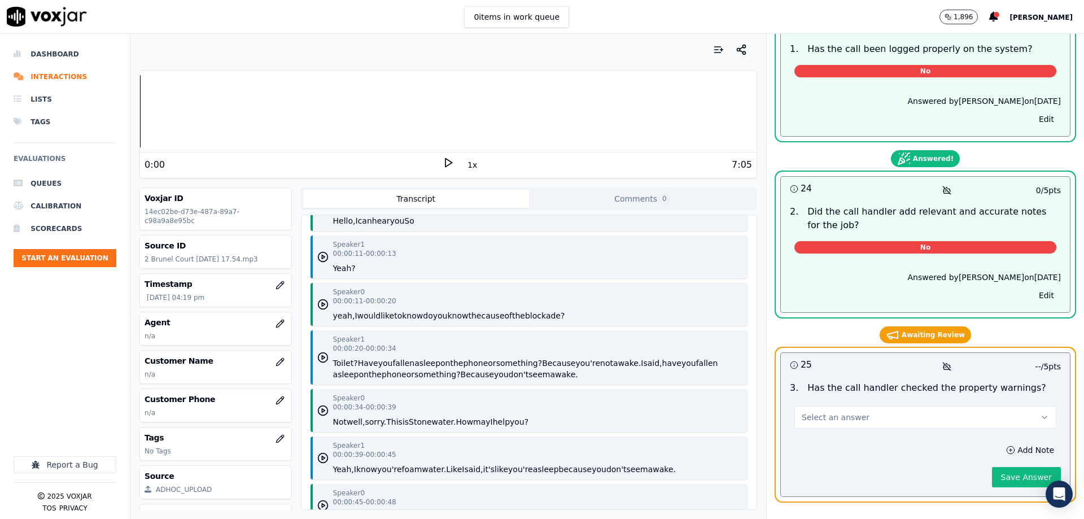
click at [865, 406] on button "Select an answer" at bounding box center [926, 417] width 262 height 23
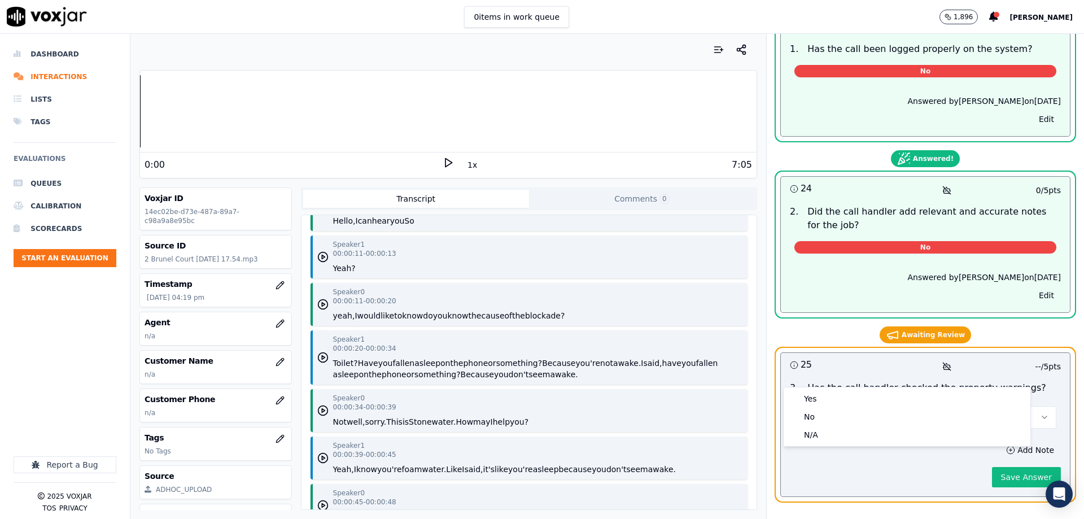
scroll to position [4783, 0]
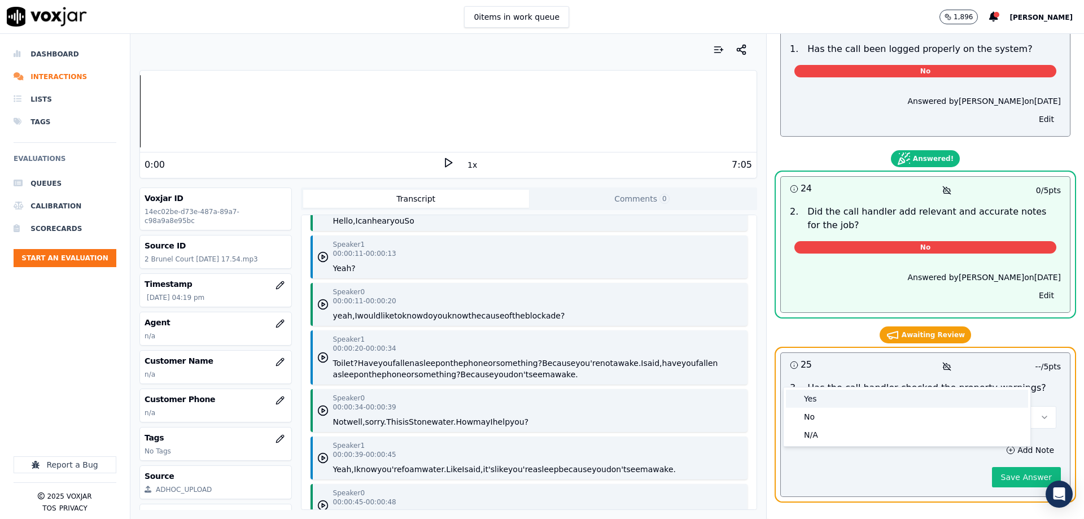
click at [871, 393] on div "Yes" at bounding box center [907, 399] width 242 height 18
click at [1005, 467] on button "Save Answer" at bounding box center [1026, 477] width 69 height 20
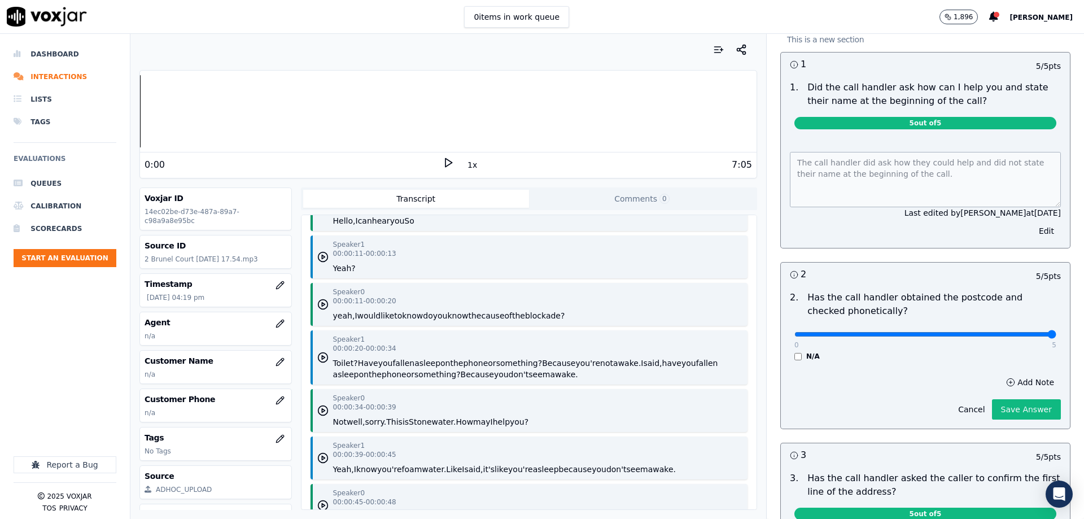
scroll to position [0, 0]
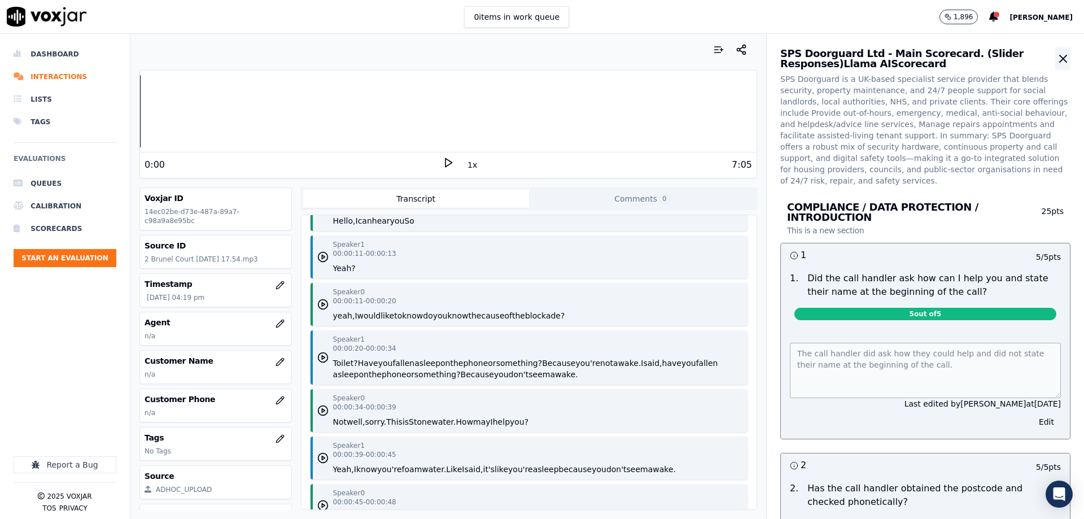
click at [1057, 59] on icon "button" at bounding box center [1064, 59] width 14 height 14
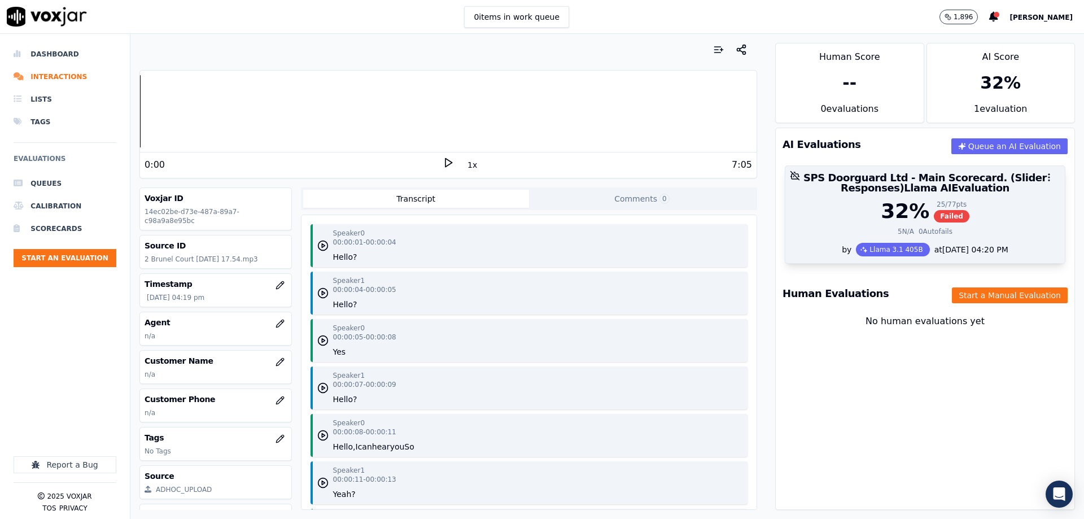
click at [978, 201] on div "32 % 25 / 77 pts Failed" at bounding box center [925, 211] width 266 height 23
